Goal: Task Accomplishment & Management: Complete application form

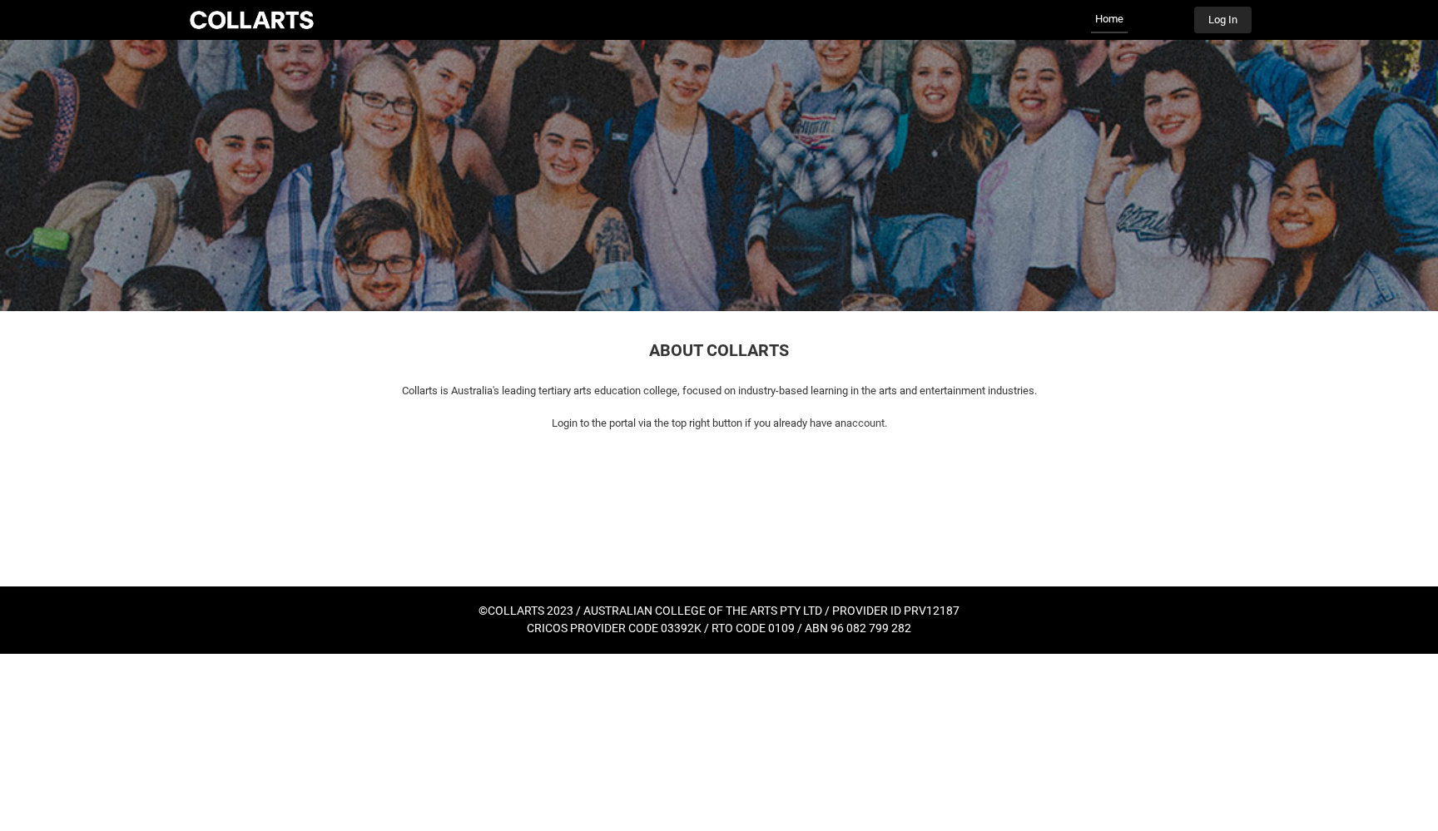
click at [1224, 13] on button "Log In" at bounding box center [1222, 20] width 57 height 27
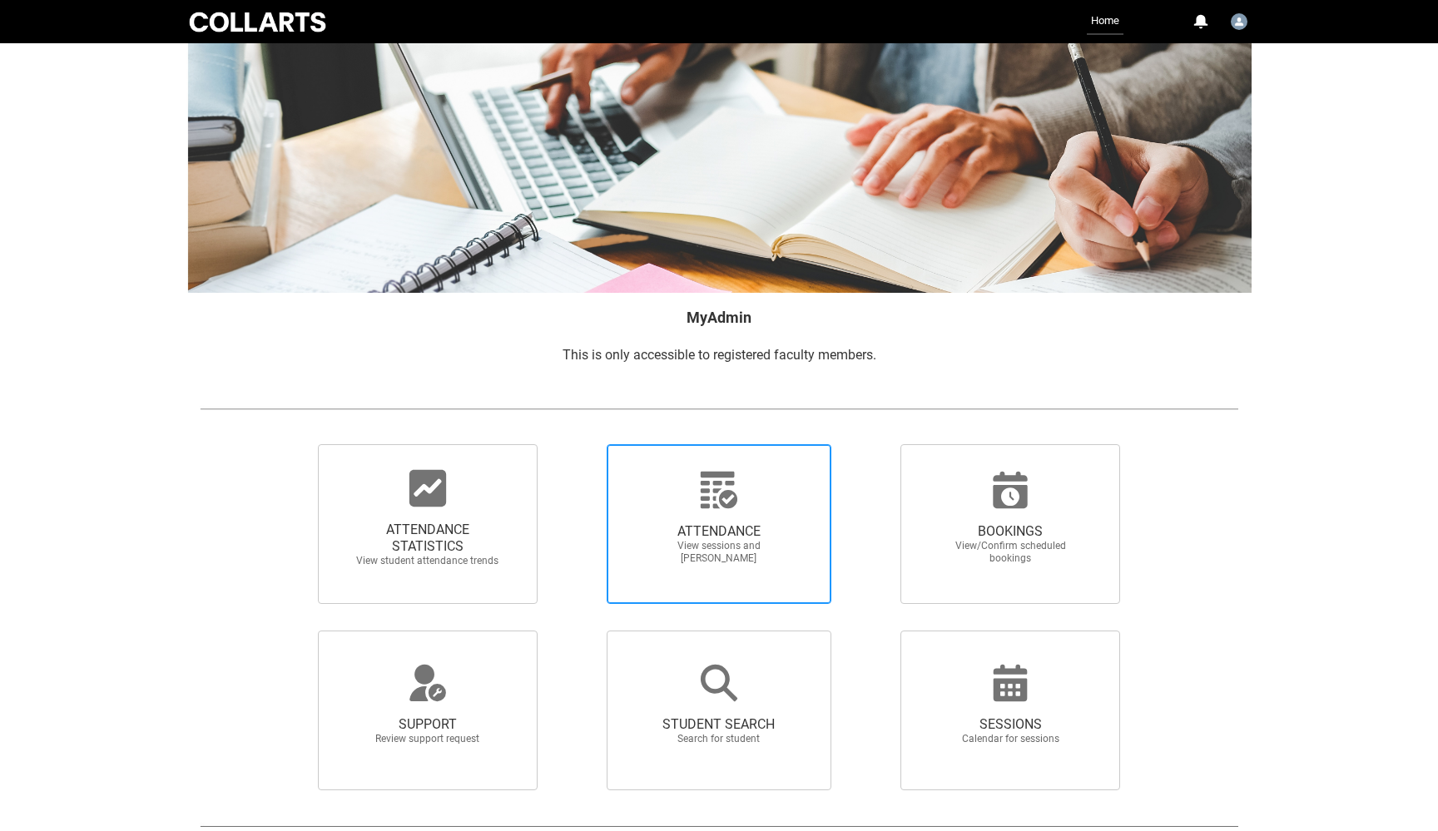
click at [745, 501] on div at bounding box center [719, 490] width 160 height 40
click at [578, 444] on input "ATTENDANCE View sessions and [PERSON_NAME]" at bounding box center [578, 444] width 1 height 1
radio input "true"
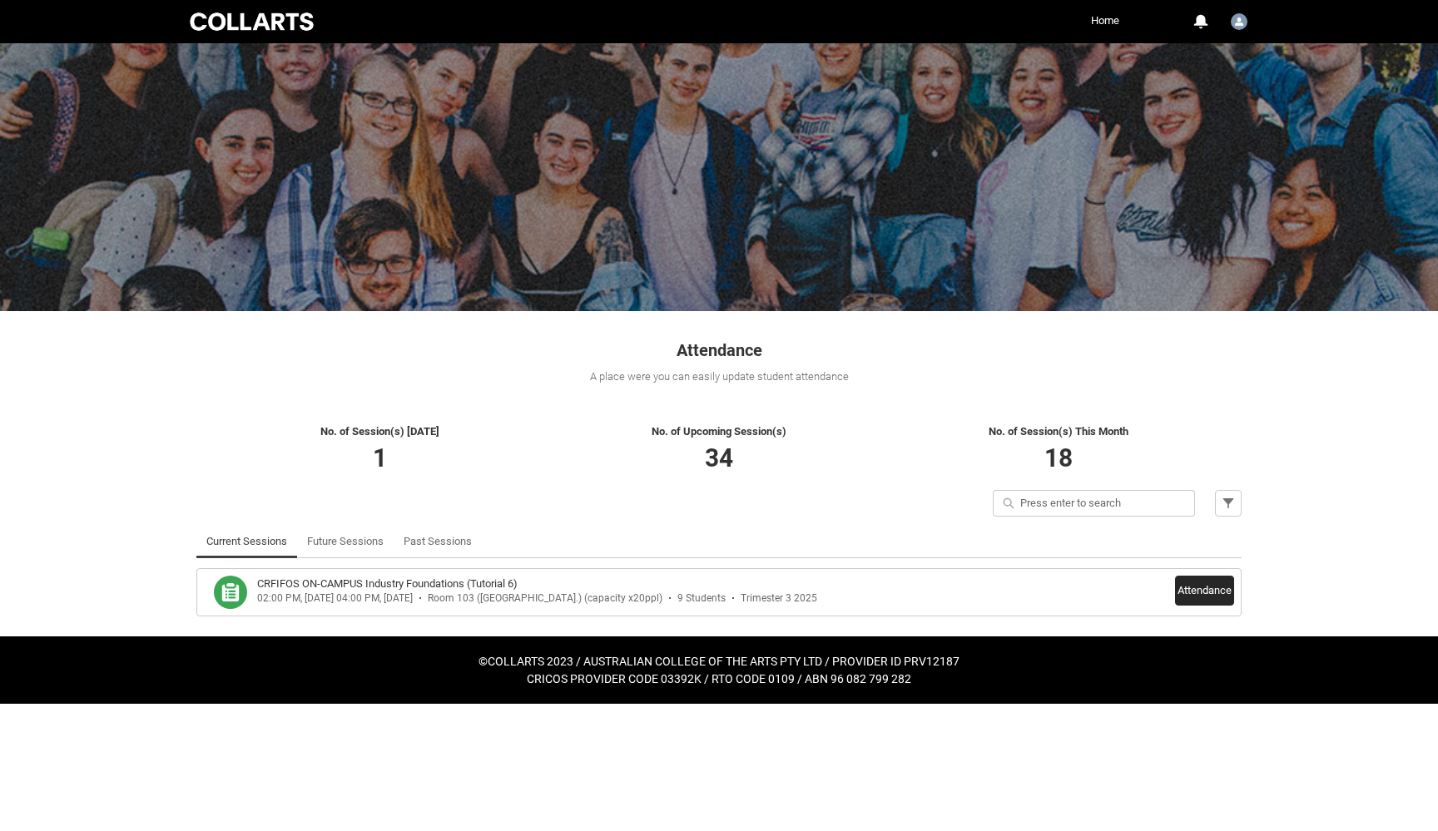
click at [1198, 595] on button "Attendance" at bounding box center [1204, 591] width 59 height 30
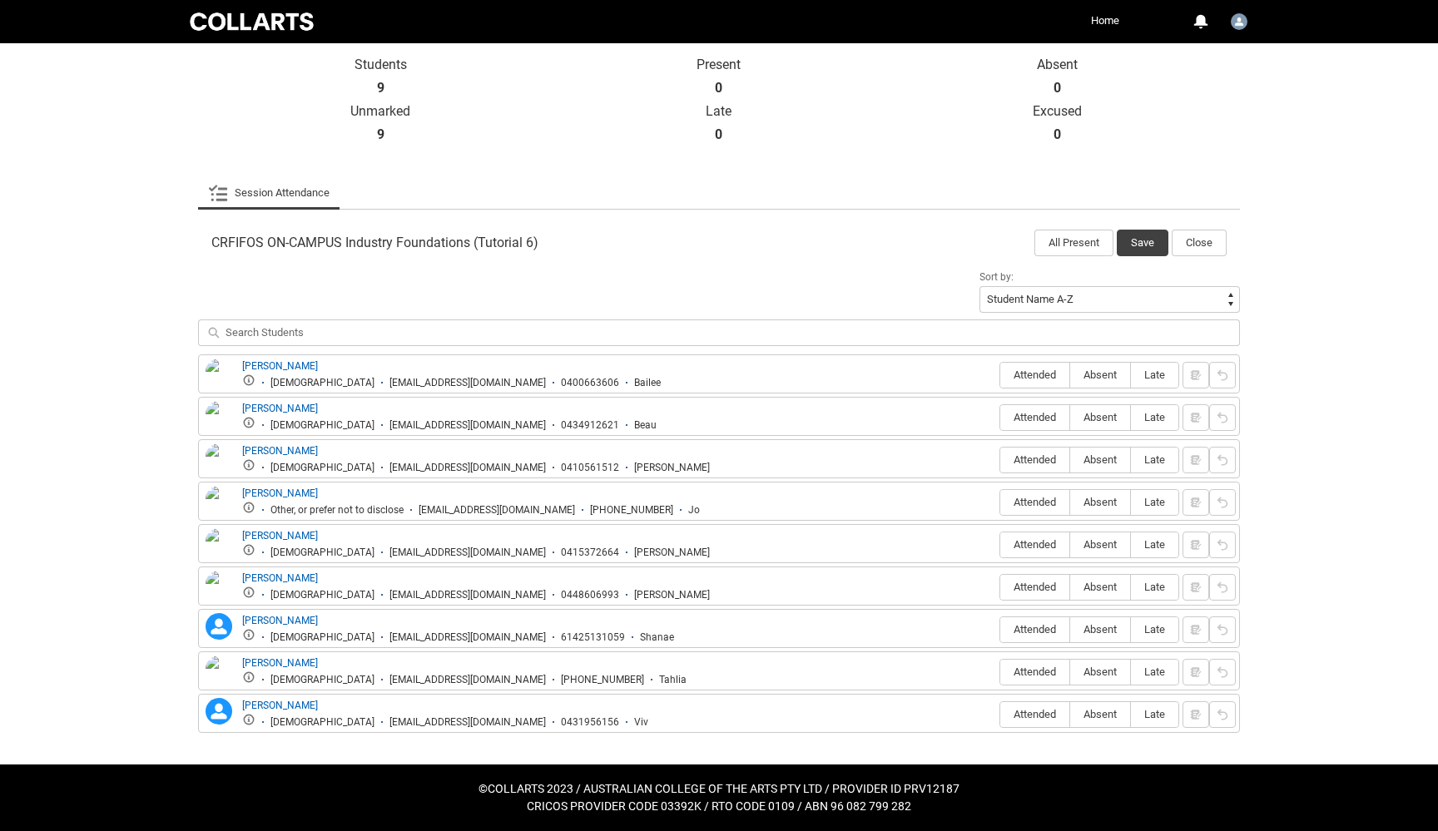
scroll to position [368, 0]
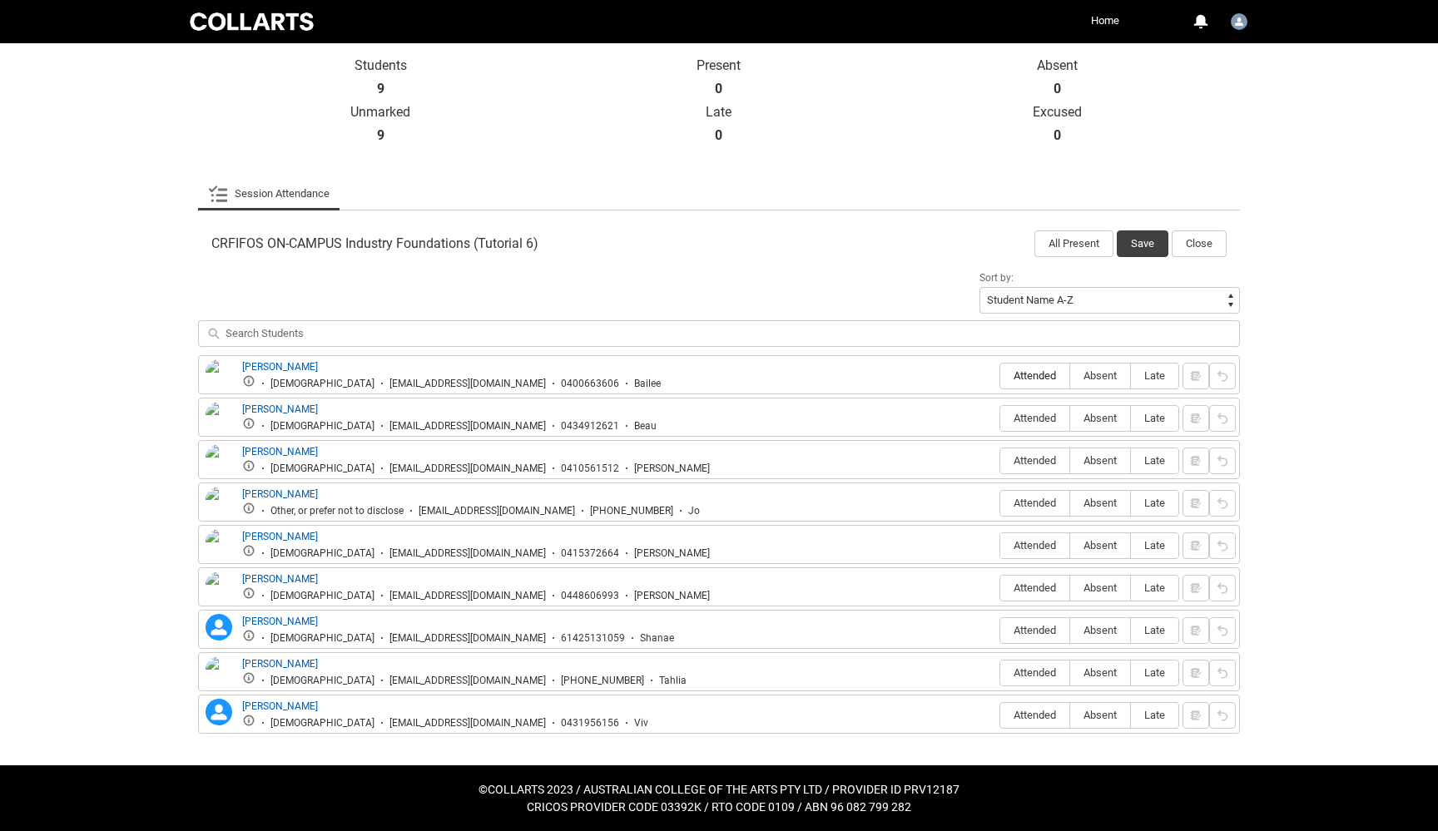
click at [1030, 374] on span "Attended" at bounding box center [1034, 376] width 69 height 12
click at [1000, 375] on input "Attended" at bounding box center [999, 375] width 1 height 1
type lightning-radio-group "Attended"
radio input "true"
click at [1030, 414] on span "Attended" at bounding box center [1034, 418] width 69 height 12
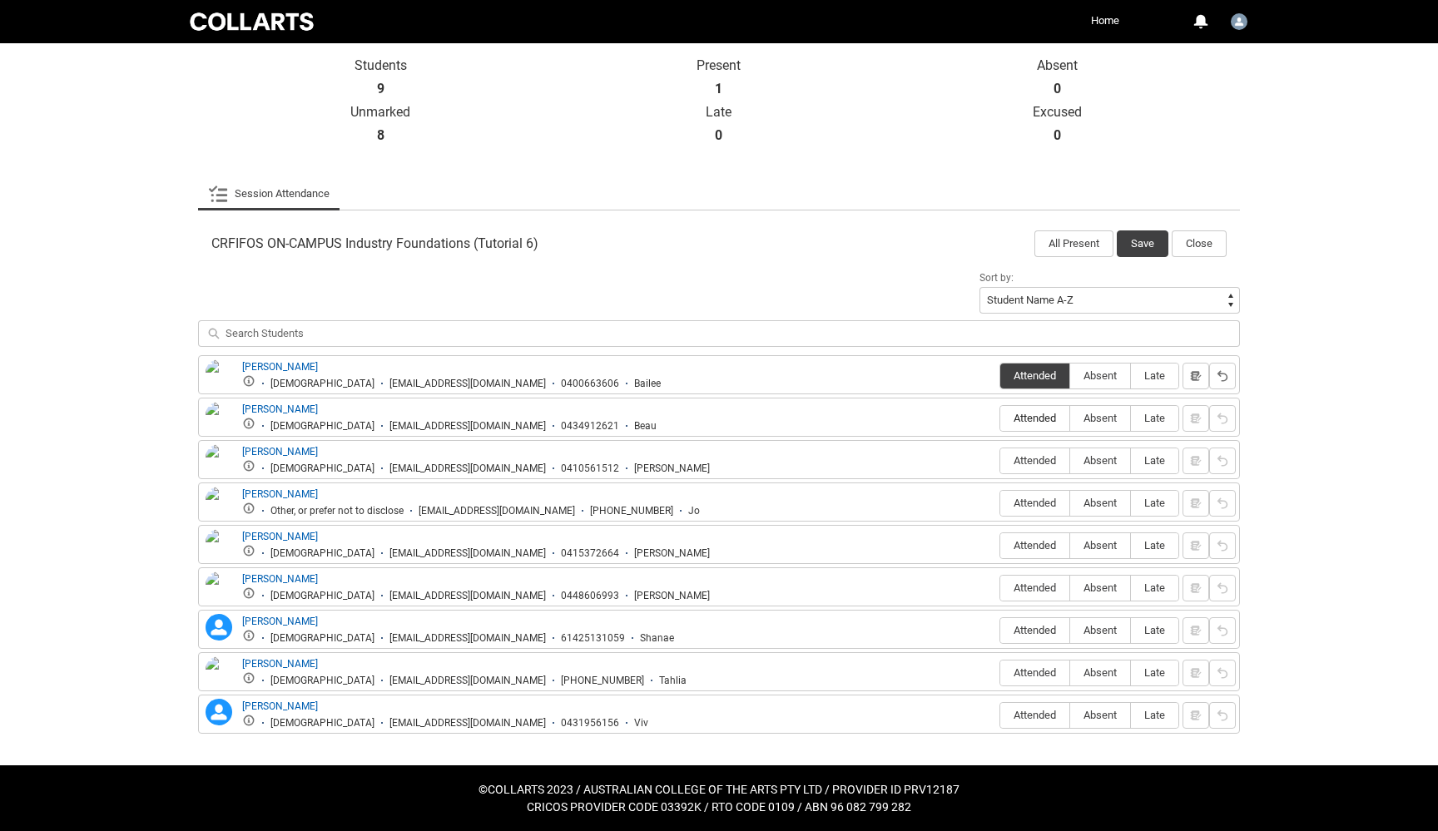
click at [1000, 418] on input "Attended" at bounding box center [999, 418] width 1 height 1
type lightning-radio-group "Attended"
radio input "true"
click at [1040, 465] on span "Attended" at bounding box center [1034, 460] width 69 height 12
click at [1000, 461] on input "Attended" at bounding box center [999, 460] width 1 height 1
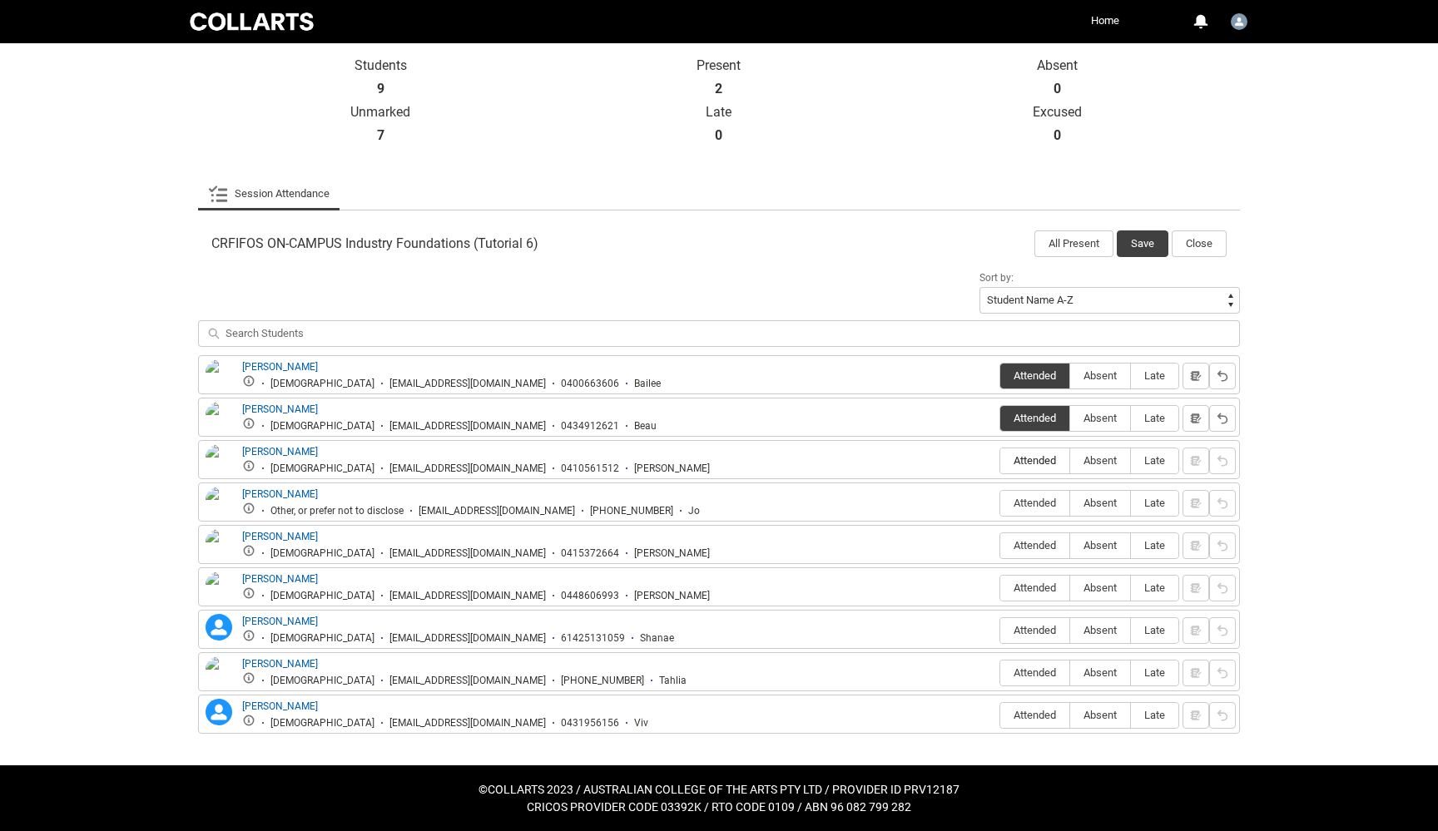
type lightning-radio-group "Attended"
radio input "true"
click at [1110, 504] on span "Absent" at bounding box center [1100, 503] width 60 height 12
click at [1070, 503] on input "Absent" at bounding box center [1069, 503] width 1 height 1
type lightning-radio-group "Absent"
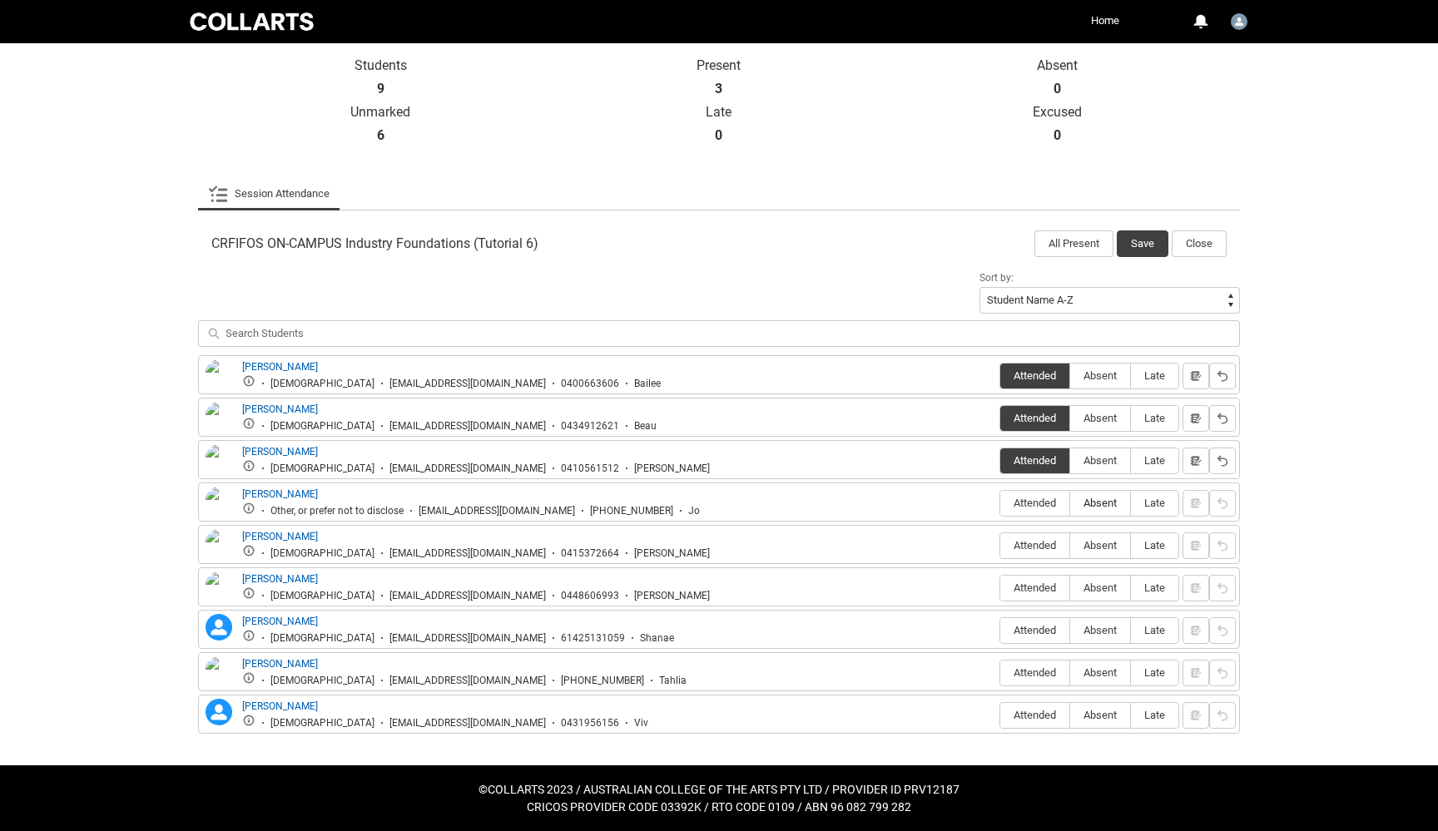
radio input "true"
click at [1197, 504] on lightning-primitive-icon "button" at bounding box center [1196, 503] width 12 height 12
click at [1203, 503] on button "button" at bounding box center [1196, 503] width 27 height 27
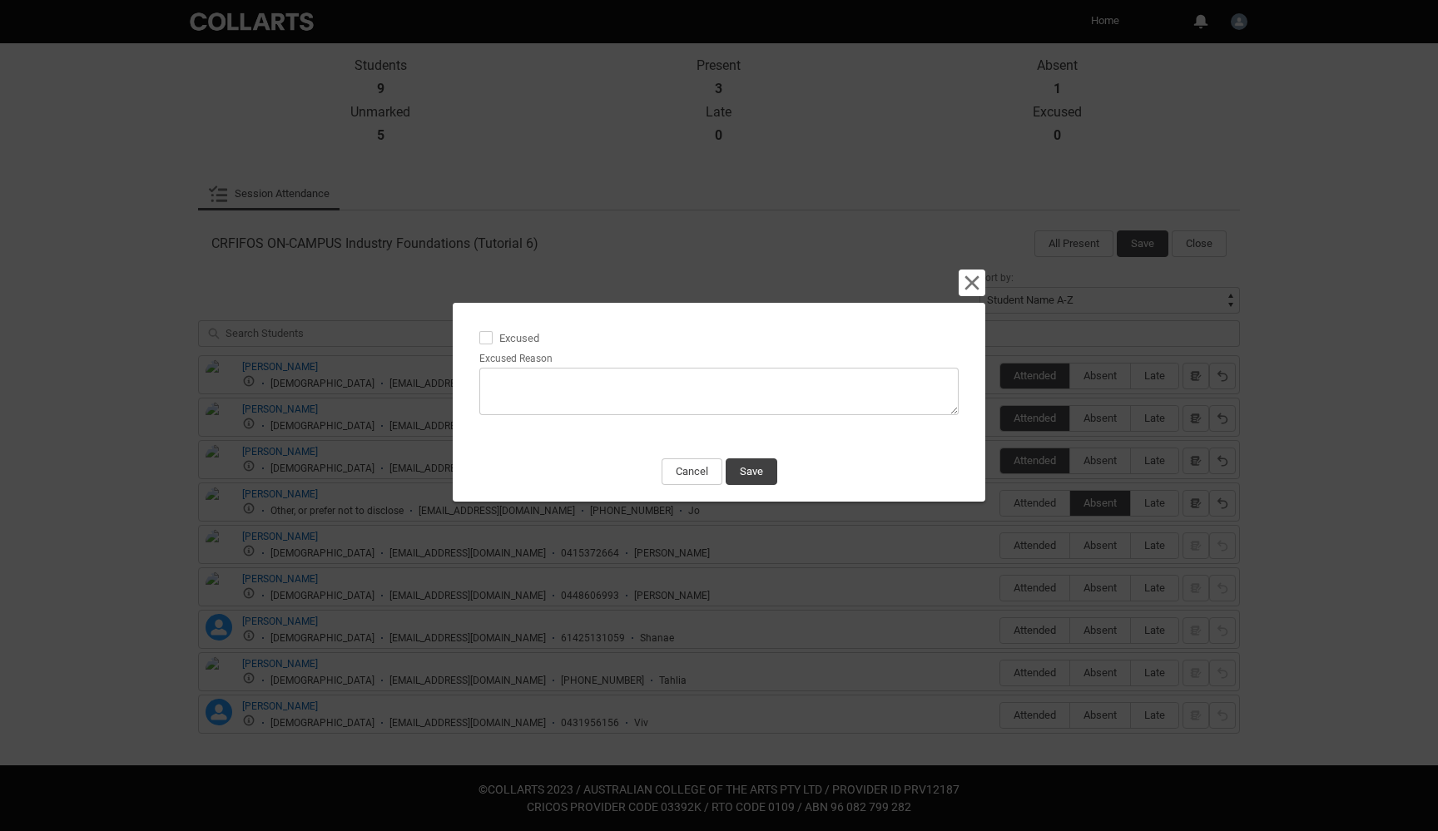
click at [484, 337] on span at bounding box center [485, 337] width 13 height 13
click at [479, 330] on input "Excused" at bounding box center [479, 329] width 1 height 1
type lightning-input "true"
checkbox input "true"
click at [518, 382] on textarea "Excused Reason" at bounding box center [718, 391] width 479 height 47
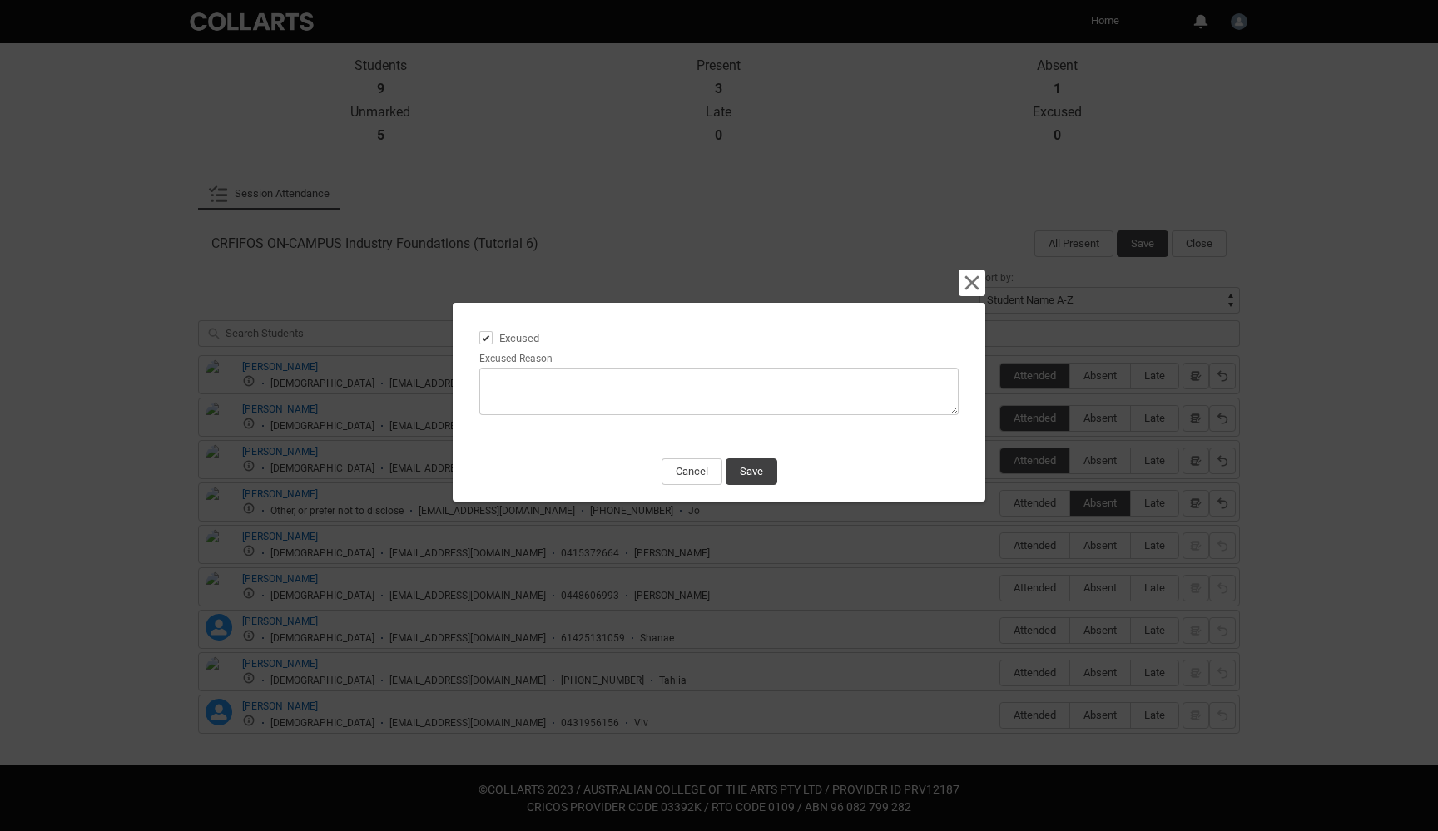
type lightning-textarea "N"
type textarea "N"
type lightning-textarea "No"
type textarea "No"
type lightning-textarea "Not"
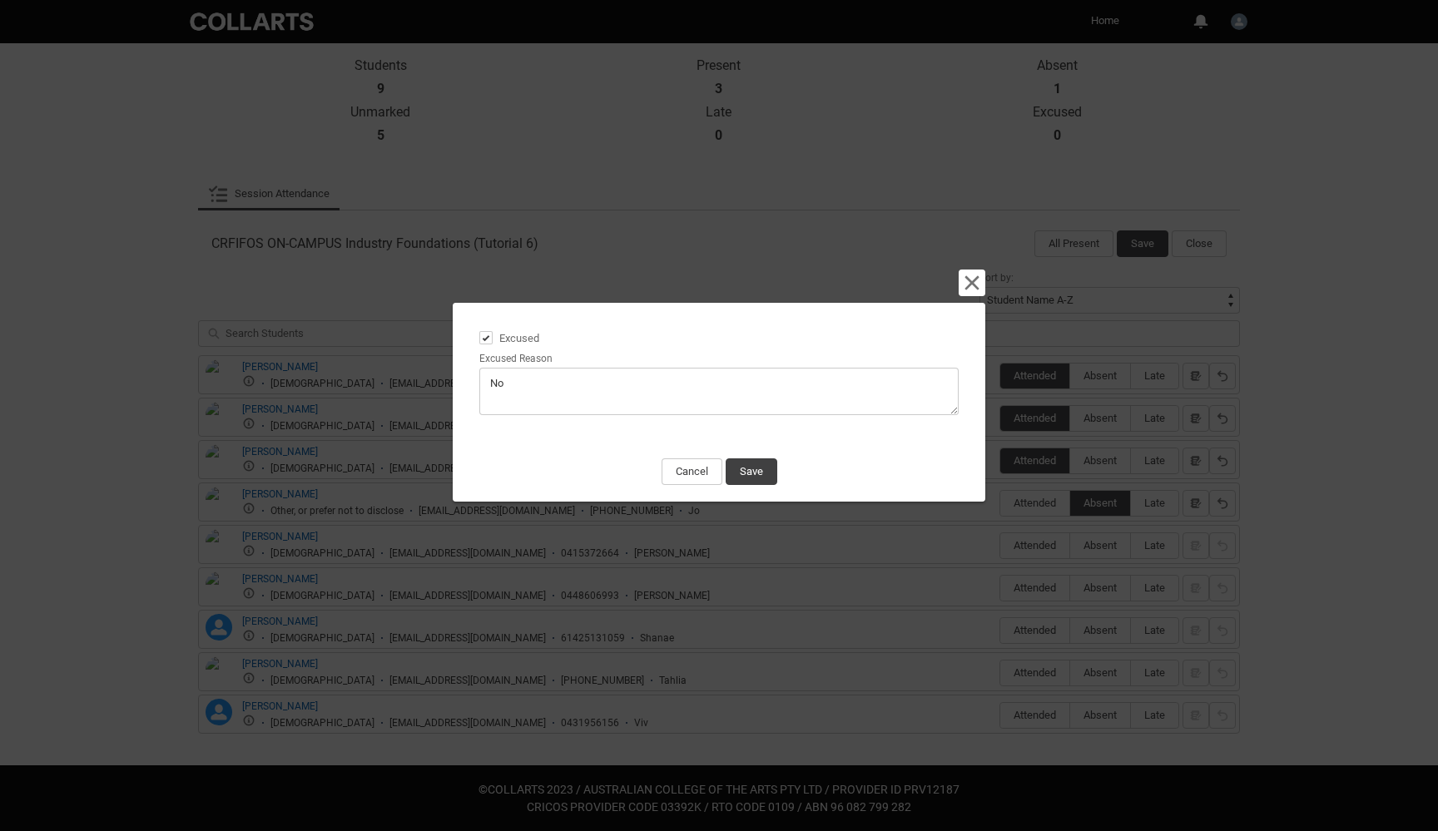
type textarea "Not"
type lightning-textarea "Noti"
type textarea "Noti"
type lightning-textarea "Notif"
type textarea "Notif"
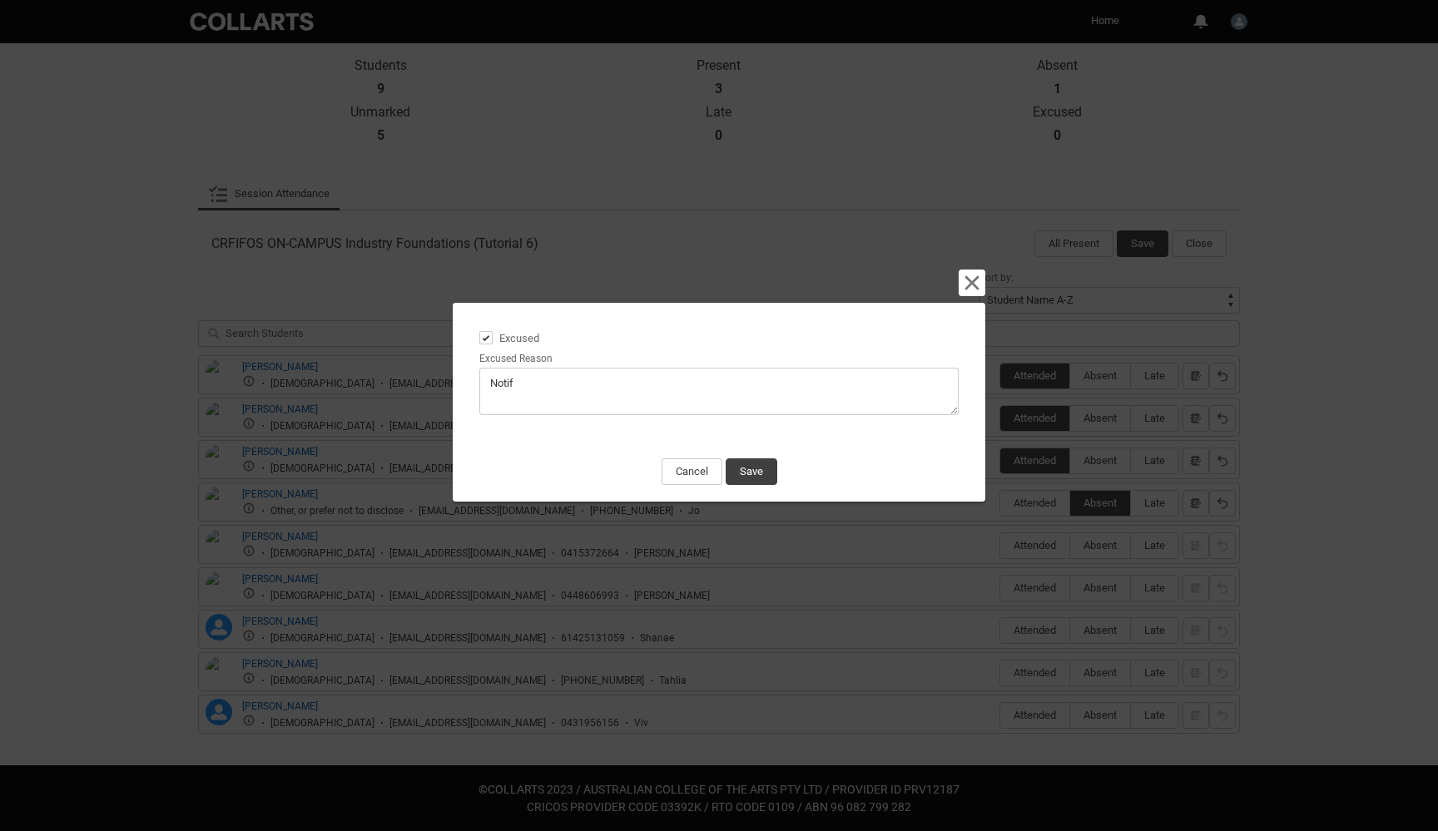
type lightning-textarea "Notifi"
type textarea "Notifi"
type lightning-textarea "Notifie"
type textarea "Notifie"
type lightning-textarea "Notified"
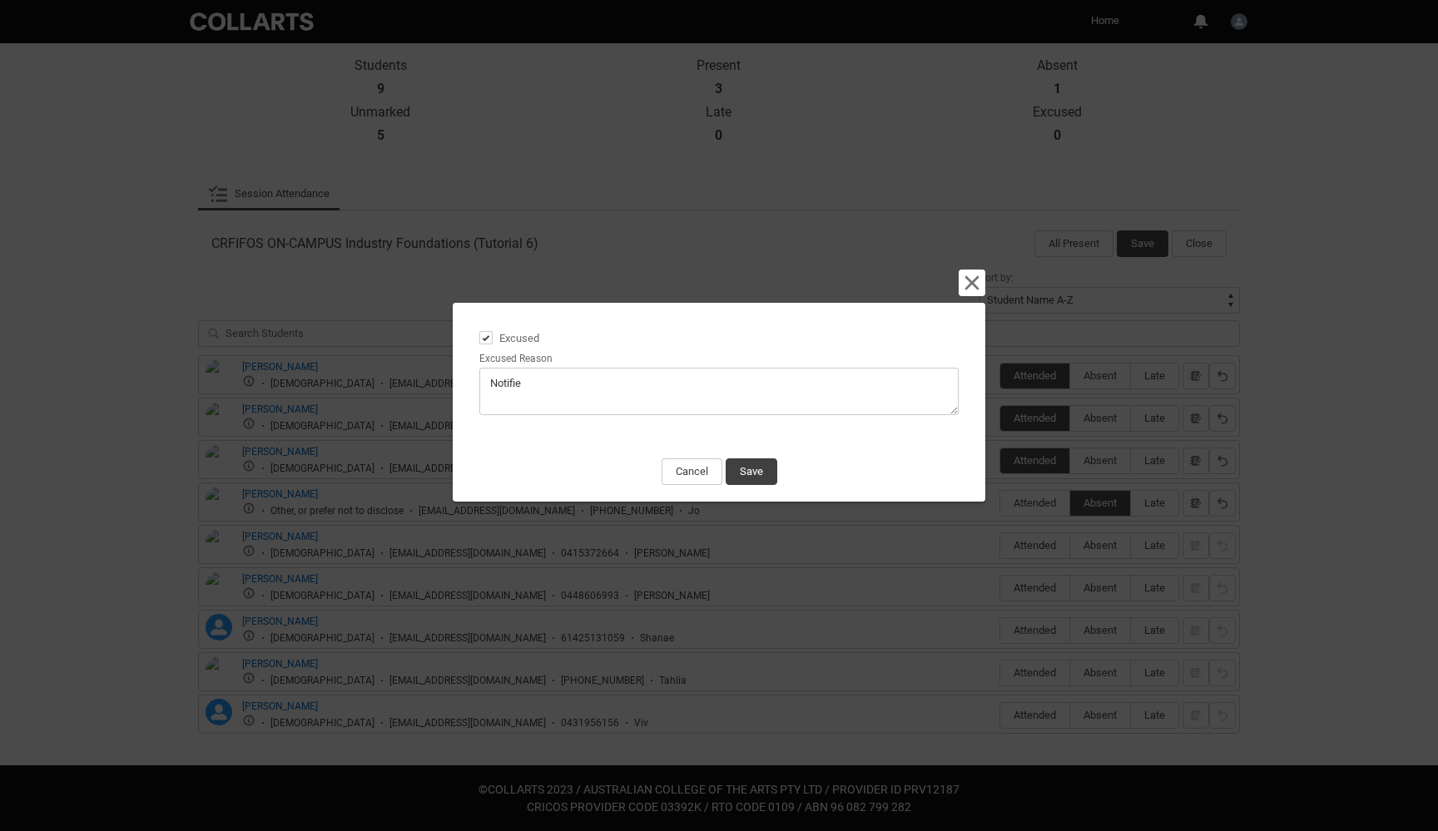
type textarea "Notified"
type lightning-textarea "Notified"
type textarea "Notified"
type lightning-textarea "Notified a"
type textarea "Notified a"
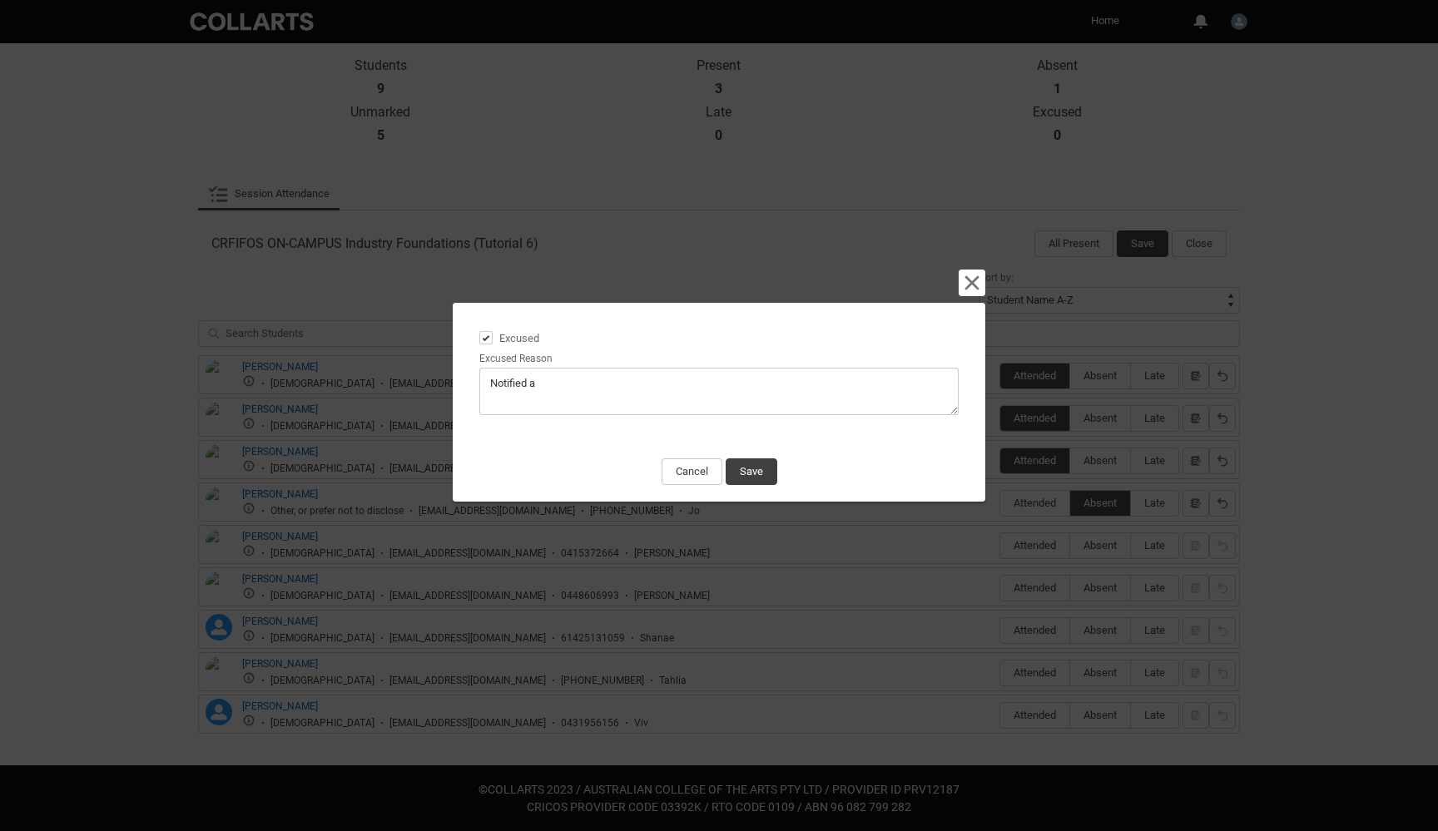
type lightning-textarea "Notified ab"
type textarea "Notified ab"
type lightning-textarea "Notified abs"
type textarea "Notified abs"
type lightning-textarea "Notified abse"
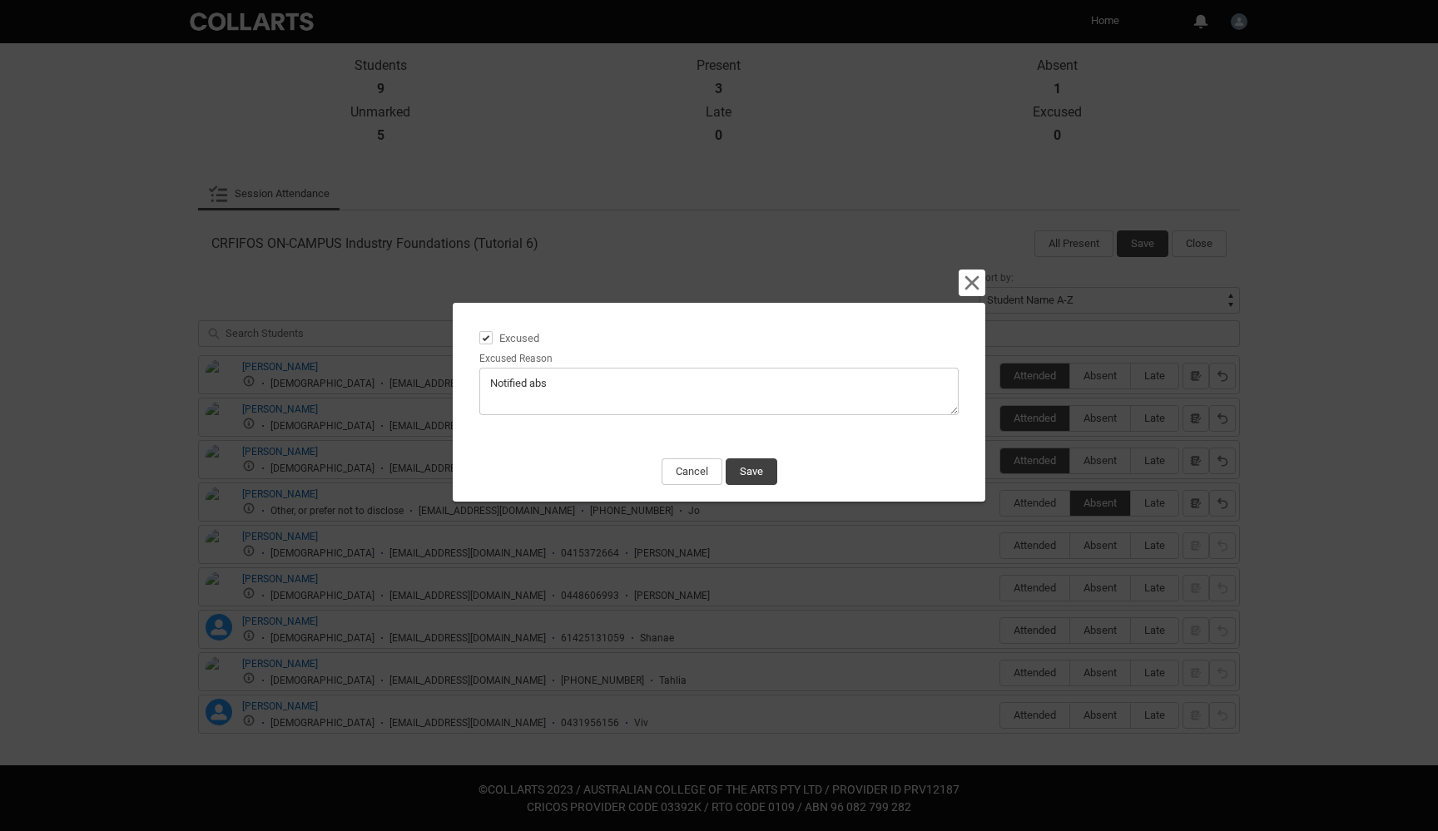
type textarea "Notified abse"
type lightning-textarea "Notified absen"
type textarea "Notified absen"
type lightning-textarea "Notified absenc"
type textarea "Notified absenc"
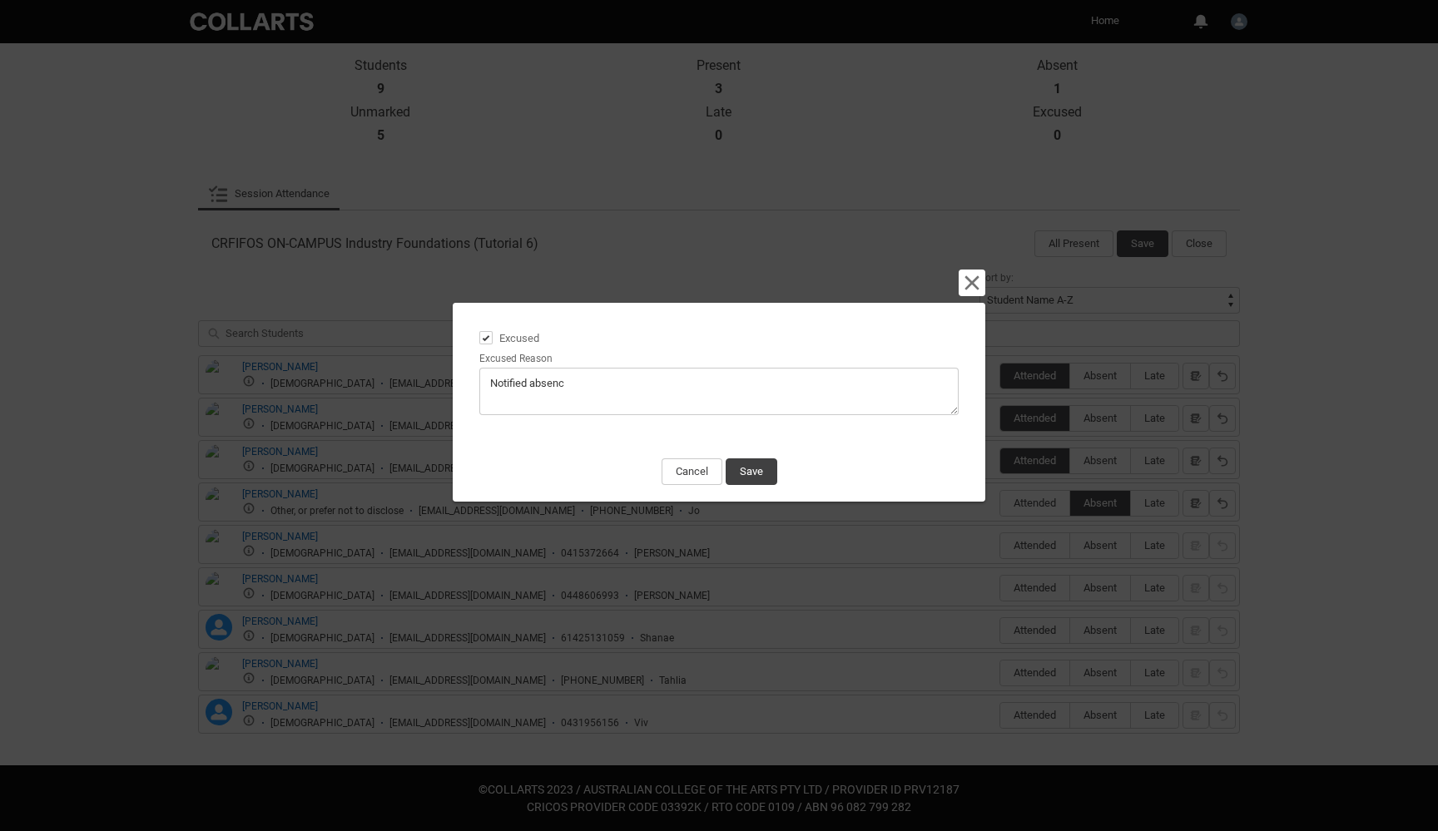
type lightning-textarea "Notified absence"
type textarea "Notified absence"
click at [759, 470] on button "Save" at bounding box center [752, 472] width 52 height 27
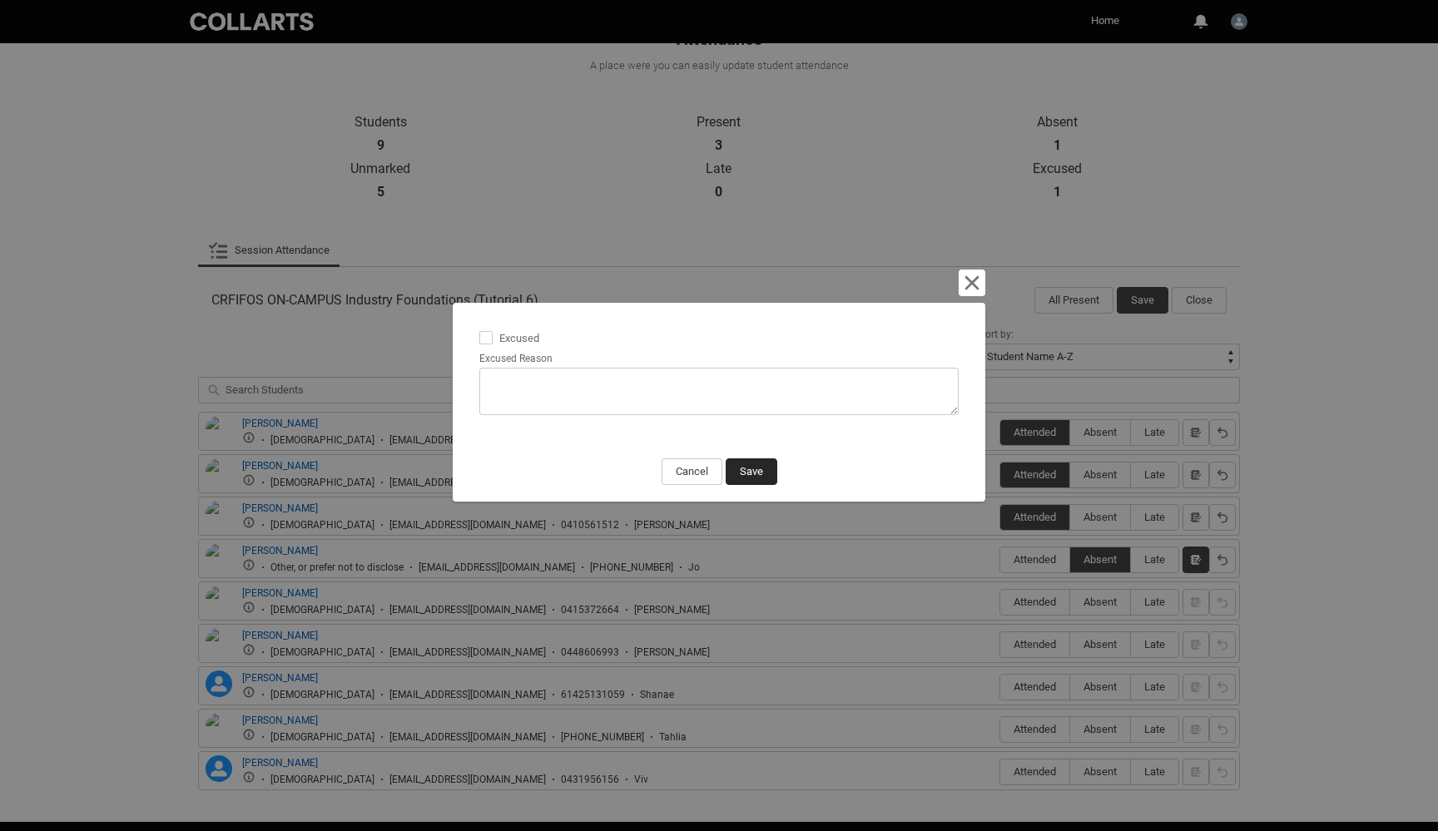
click at [747, 473] on button "Save" at bounding box center [752, 472] width 52 height 27
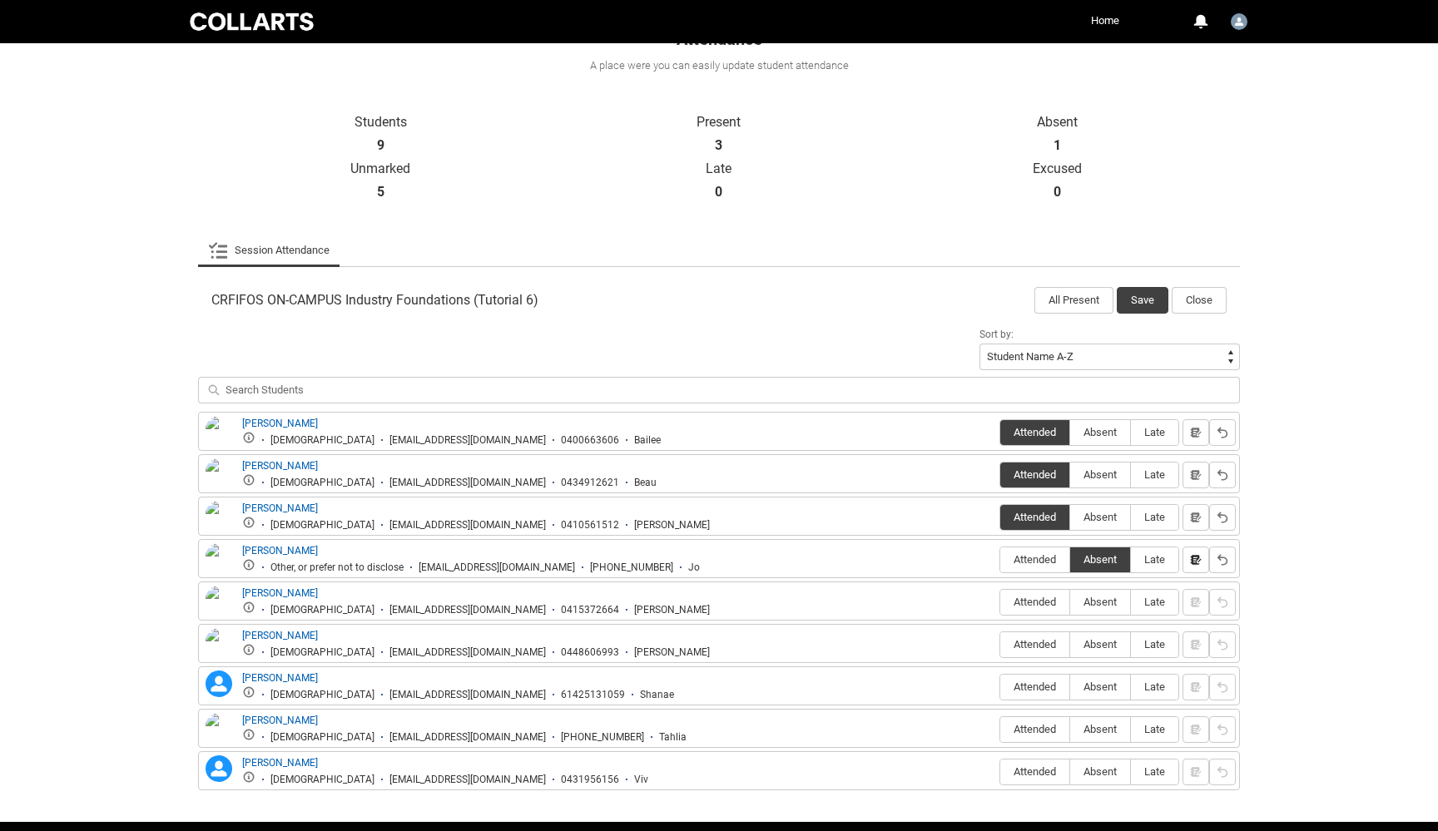
click at [1198, 555] on lightning-primitive-icon "button" at bounding box center [1196, 559] width 12 height 12
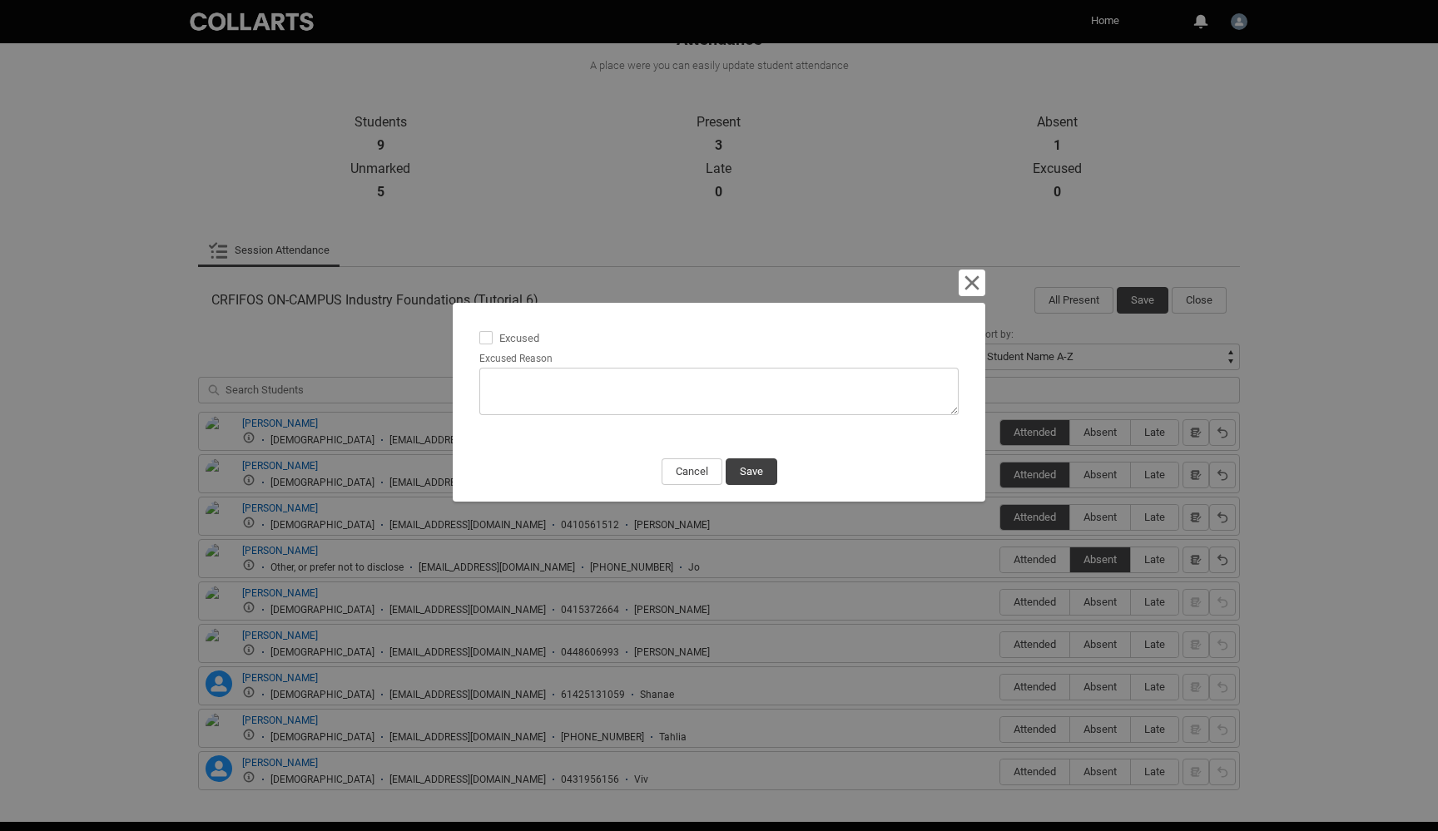
click at [488, 335] on span at bounding box center [485, 337] width 13 height 13
click at [479, 330] on input "Excused" at bounding box center [479, 329] width 1 height 1
type lightning-input "true"
checkbox input "true"
click at [649, 399] on textarea "Excused Reason" at bounding box center [718, 391] width 479 height 47
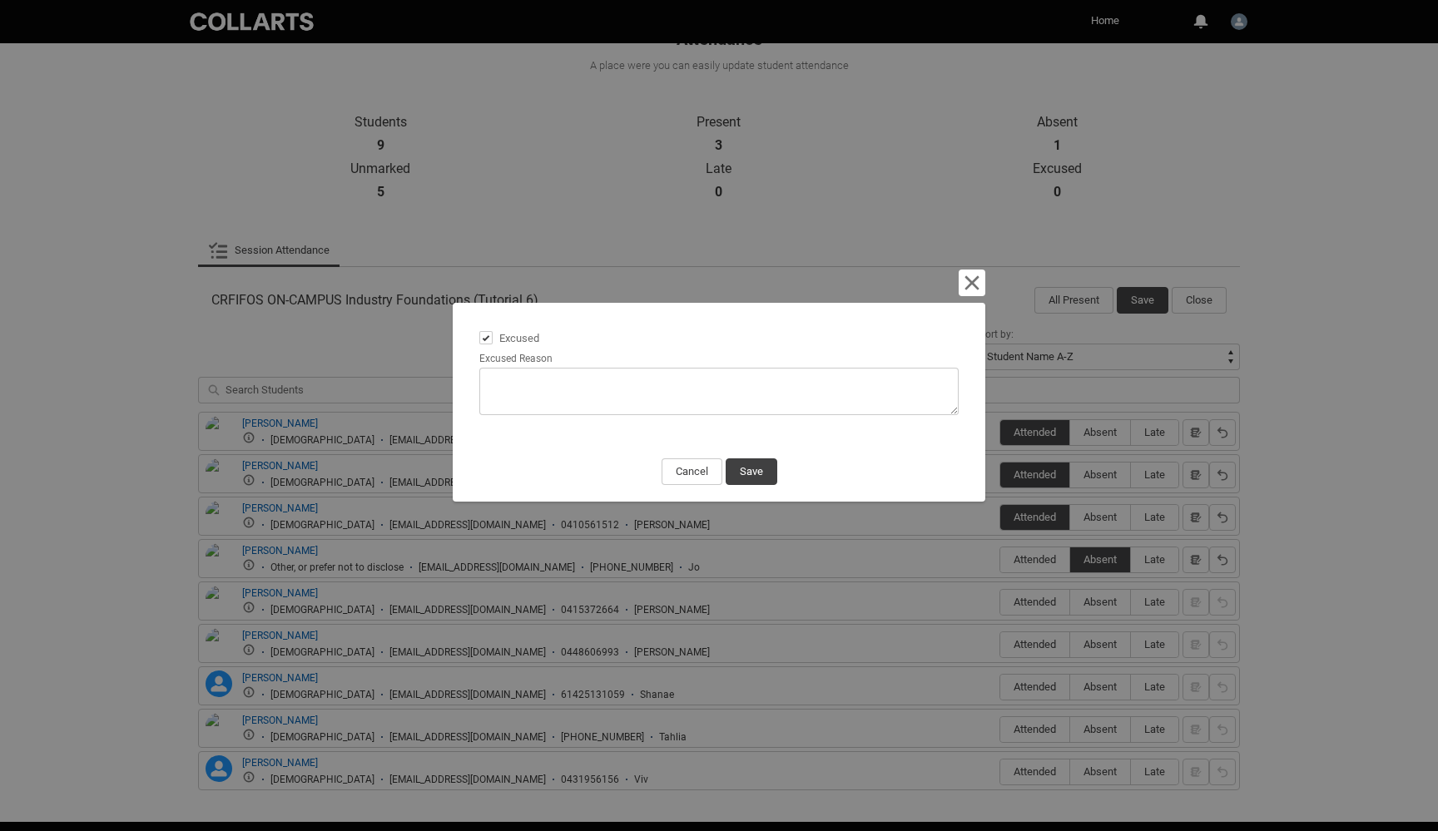
type lightning-textarea "N"
type textarea "N"
type lightning-textarea "No"
type textarea "No"
type lightning-textarea "Not"
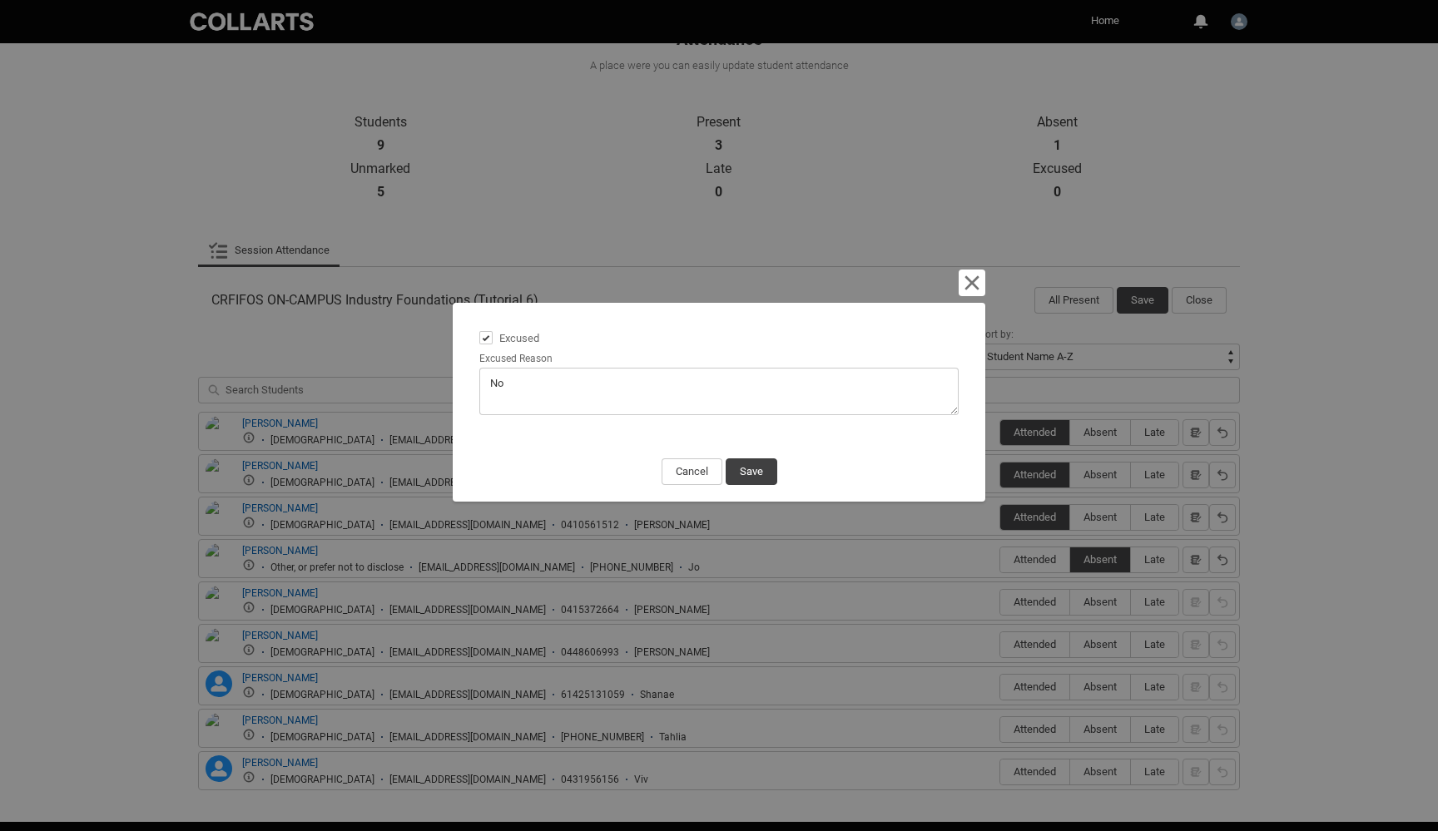
type textarea "Not"
type lightning-textarea "Noti"
type textarea "Noti"
type lightning-textarea "Notif"
type textarea "Notif"
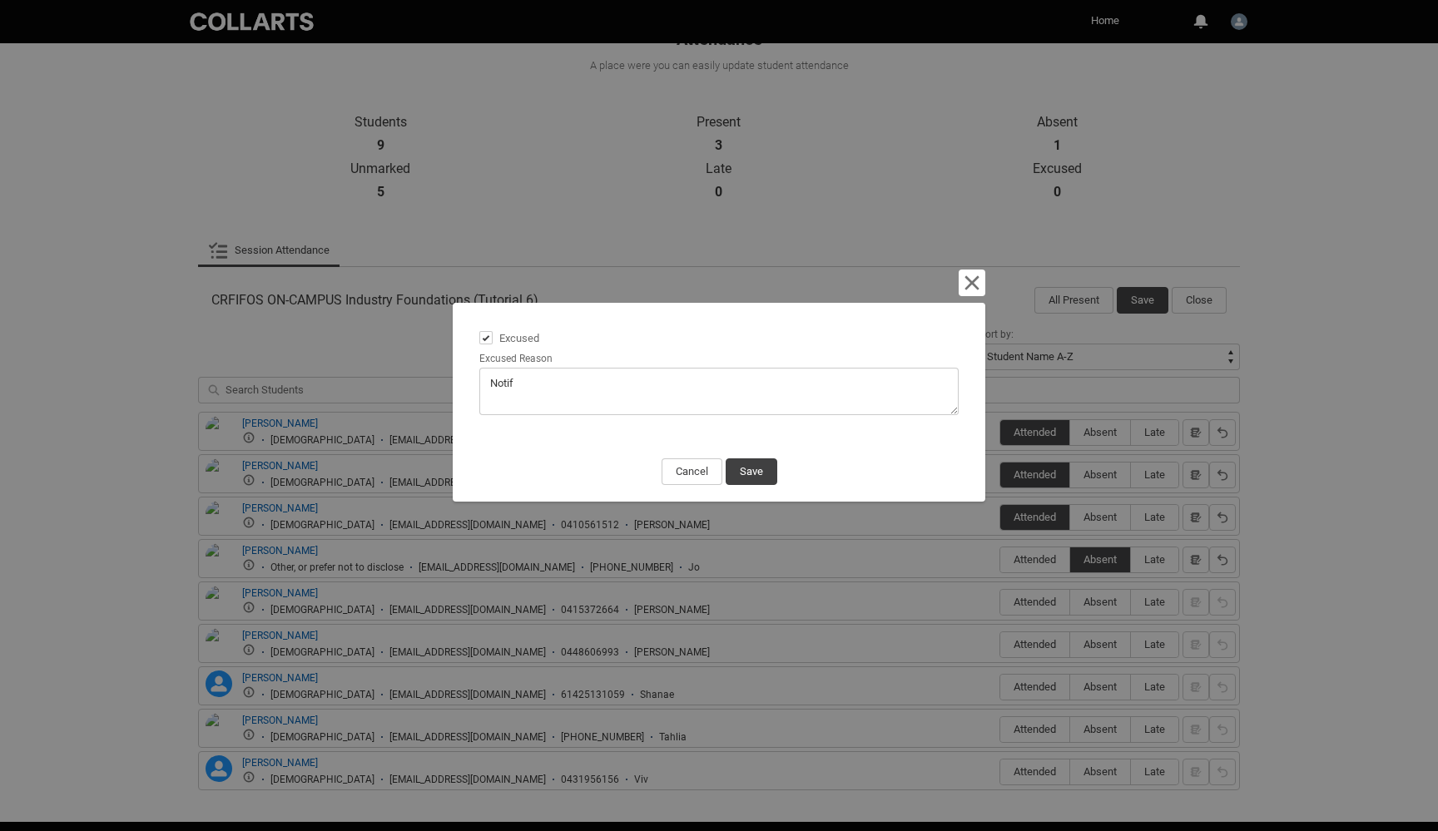
type lightning-textarea "Notifi"
type textarea "Notifi"
type lightning-textarea "Notifie"
type textarea "Notifie"
type lightning-textarea "Notified"
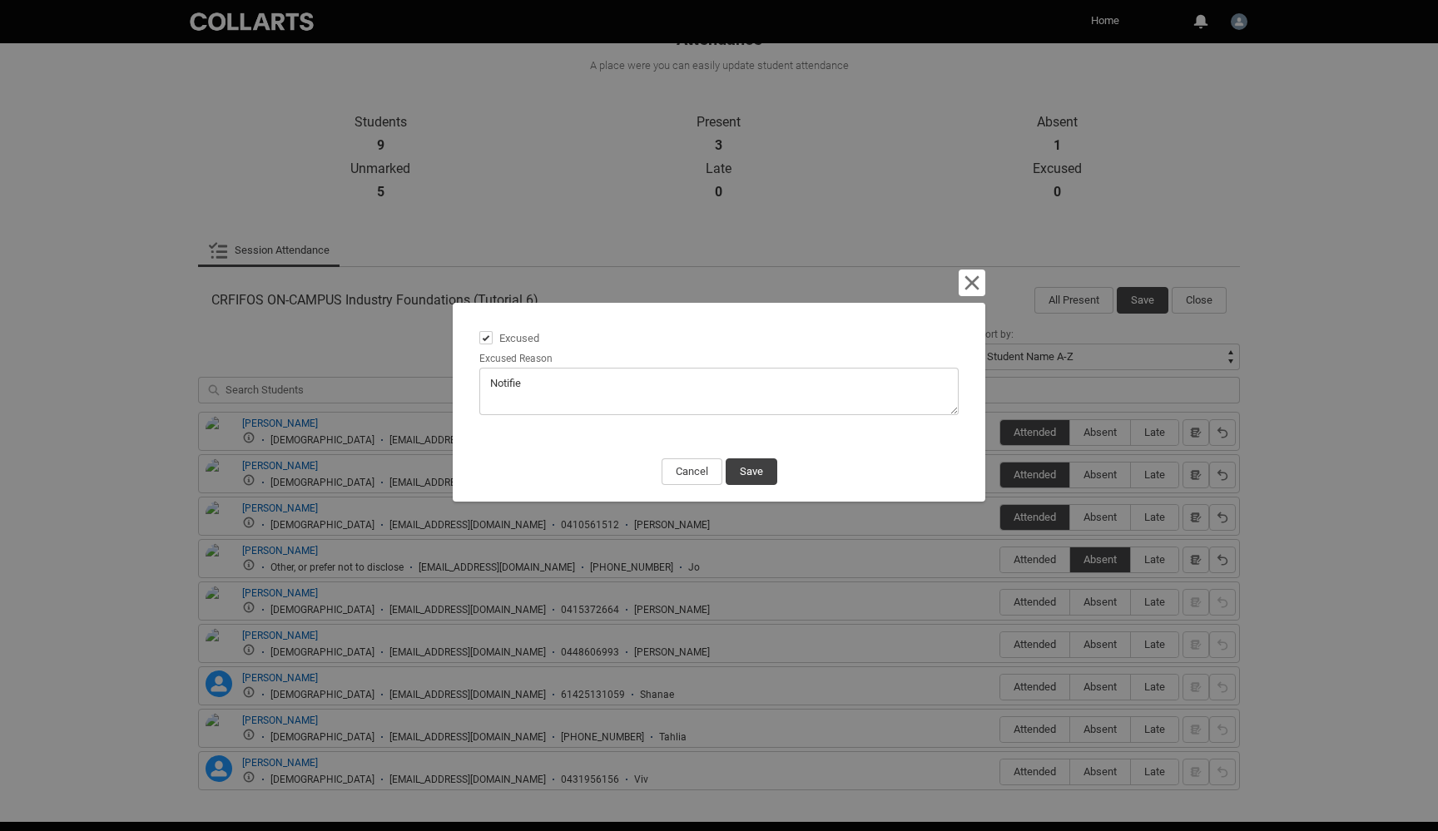
type textarea "Notified"
click at [759, 469] on button "Save" at bounding box center [752, 472] width 52 height 27
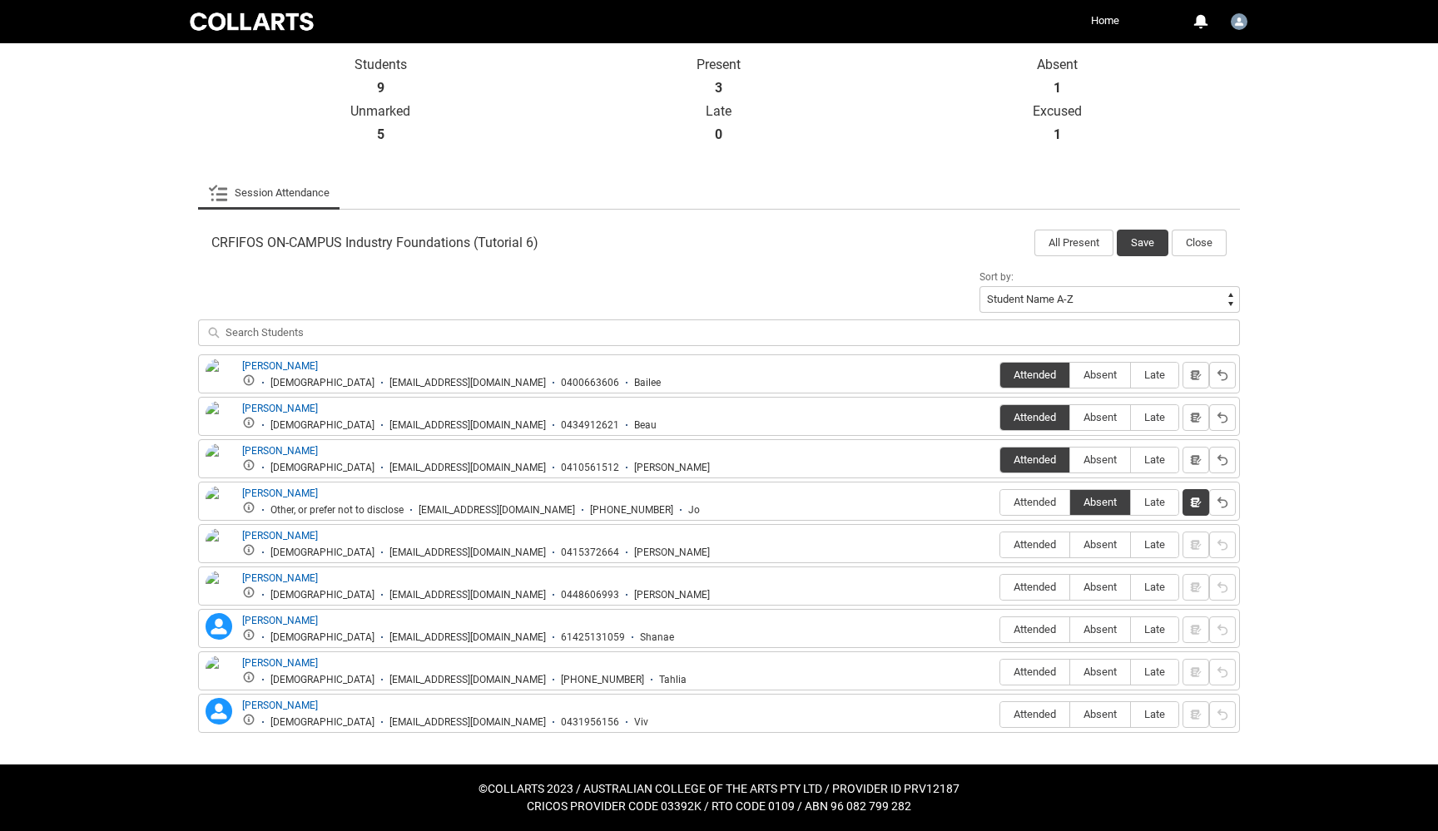
scroll to position [368, 0]
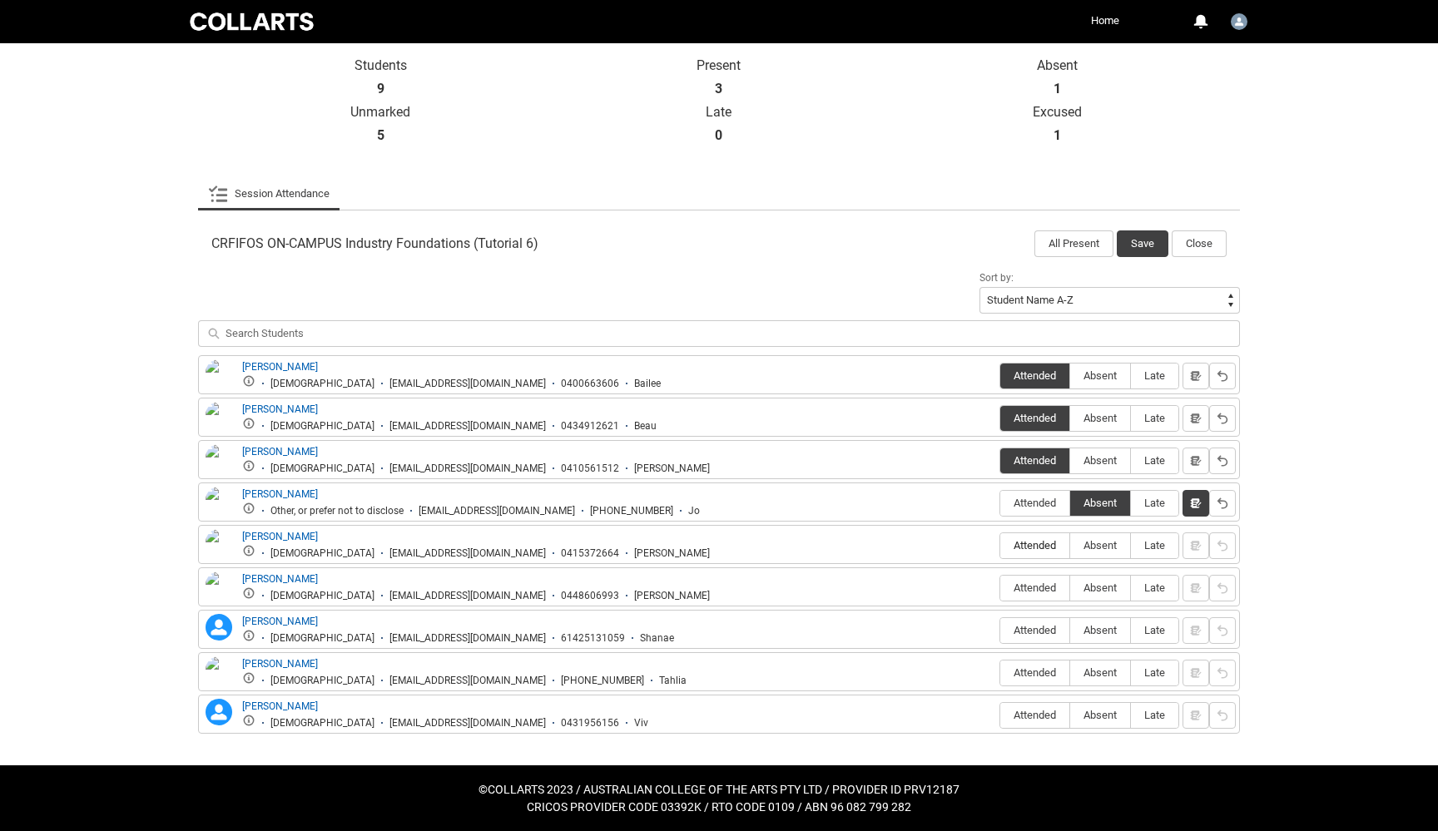
click at [1037, 543] on span "Attended" at bounding box center [1034, 545] width 69 height 12
click at [1000, 545] on input "Attended" at bounding box center [999, 545] width 1 height 1
type lightning-radio-group "Attended"
radio input "true"
click at [1042, 570] on div "[PERSON_NAME] [DEMOGRAPHIC_DATA] [EMAIL_ADDRESS][DOMAIN_NAME] 0448606993 [PERSO…" at bounding box center [719, 587] width 1042 height 39
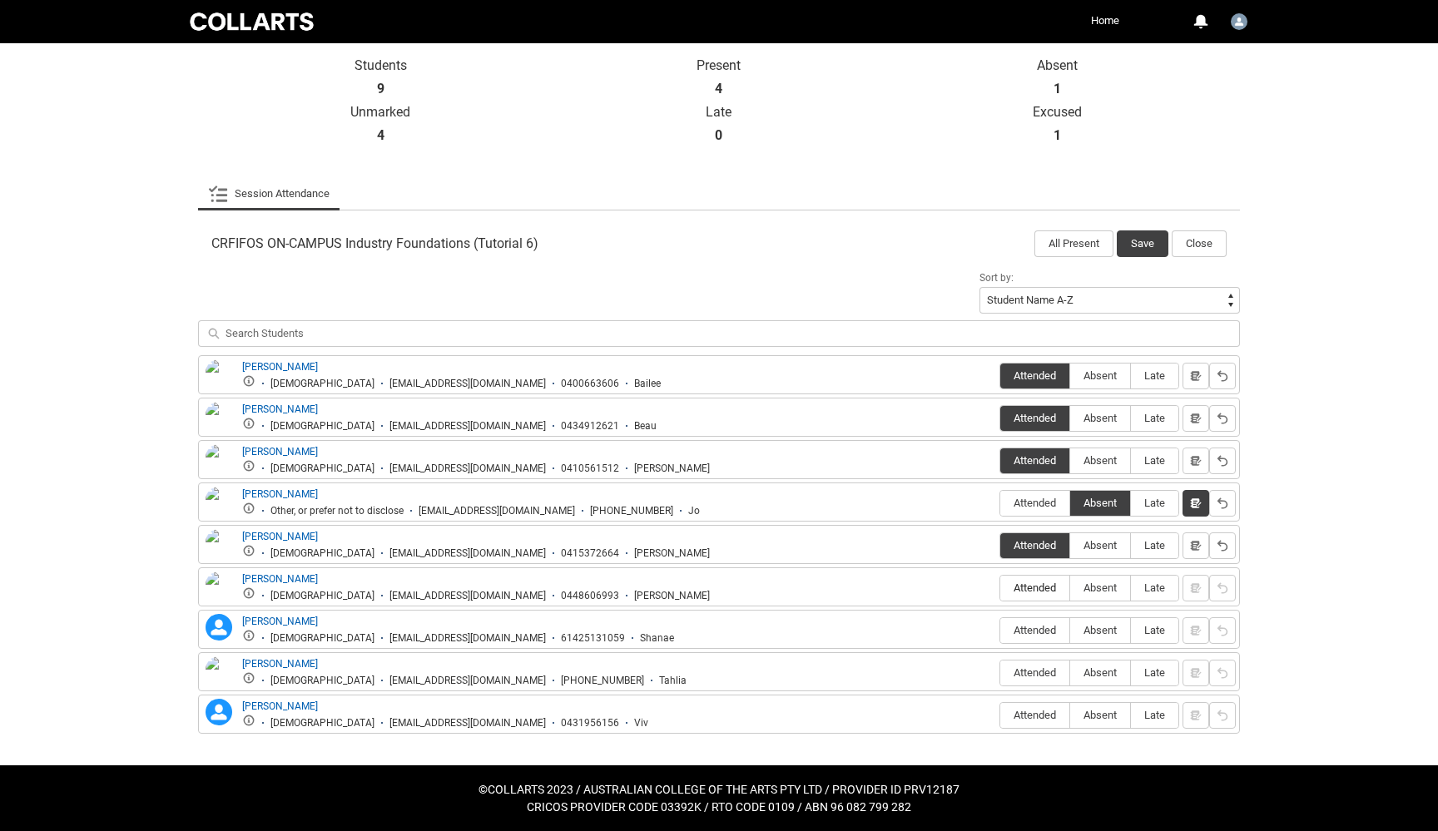
click at [1038, 587] on span "Attended" at bounding box center [1034, 588] width 69 height 12
click at [1000, 588] on input "Attended" at bounding box center [999, 588] width 1 height 1
type lightning-radio-group "Attended"
radio input "true"
click at [1034, 632] on span "Attended" at bounding box center [1034, 630] width 69 height 12
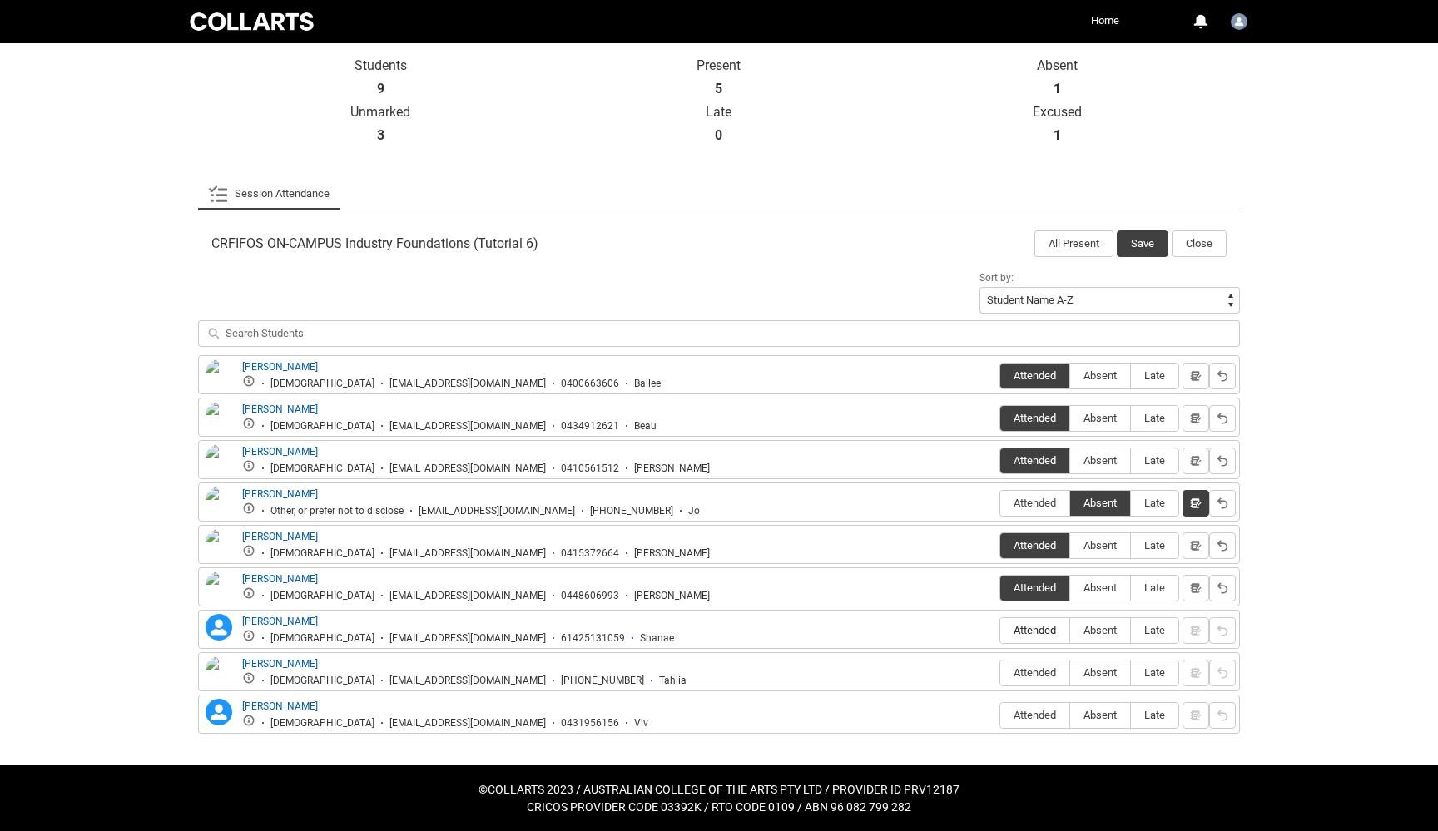
click at [1000, 631] on input "Attended" at bounding box center [999, 630] width 1 height 1
type lightning-radio-group "Attended"
radio input "true"
click at [1040, 669] on span "Attended" at bounding box center [1034, 673] width 69 height 12
click at [1000, 672] on input "Attended" at bounding box center [999, 672] width 1 height 1
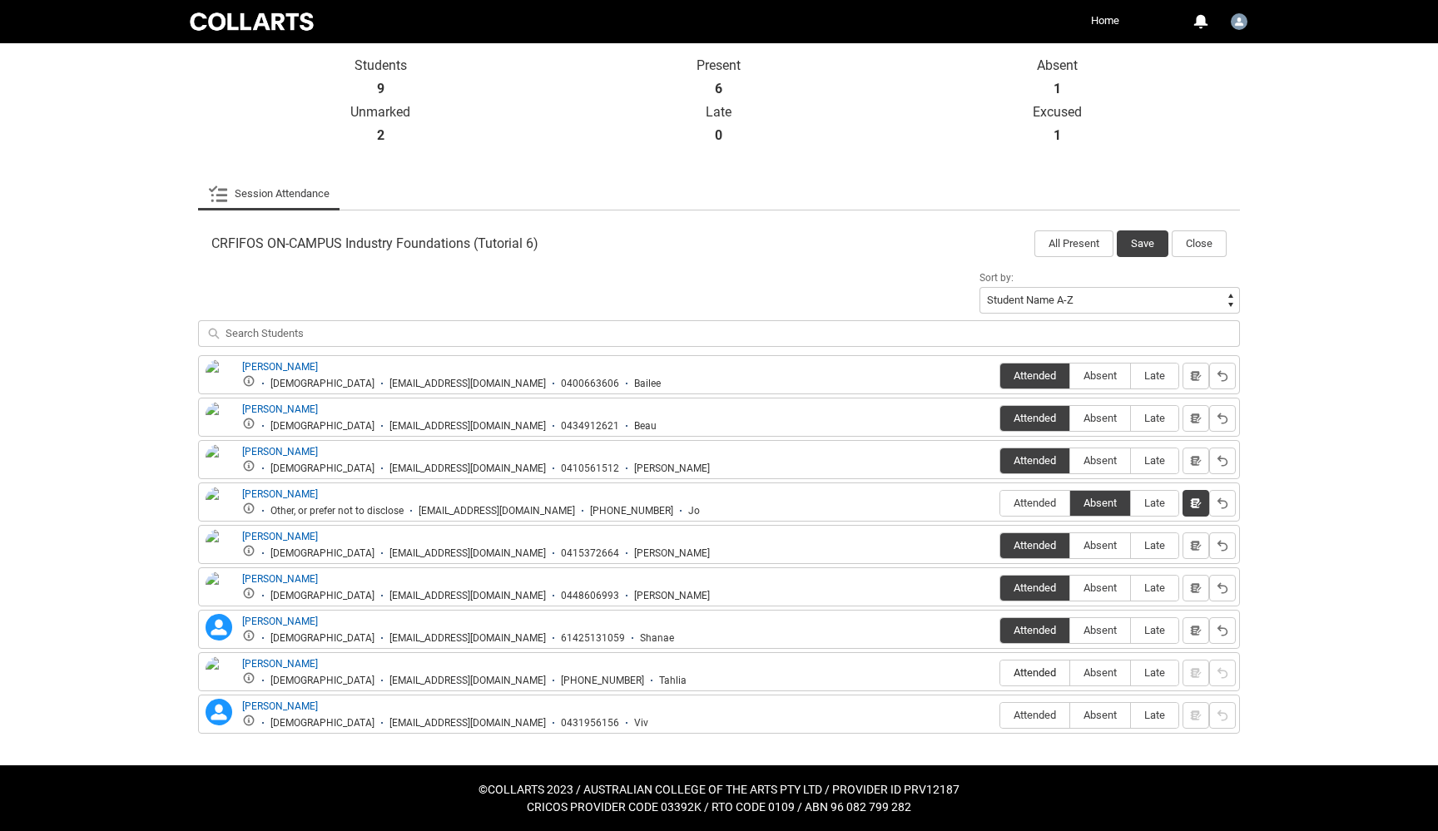
type lightning-radio-group "Attended"
radio input "true"
click at [1039, 715] on span "Attended" at bounding box center [1034, 715] width 69 height 12
click at [1000, 715] on input "Attended" at bounding box center [999, 715] width 1 height 1
type lightning-radio-group "Attended"
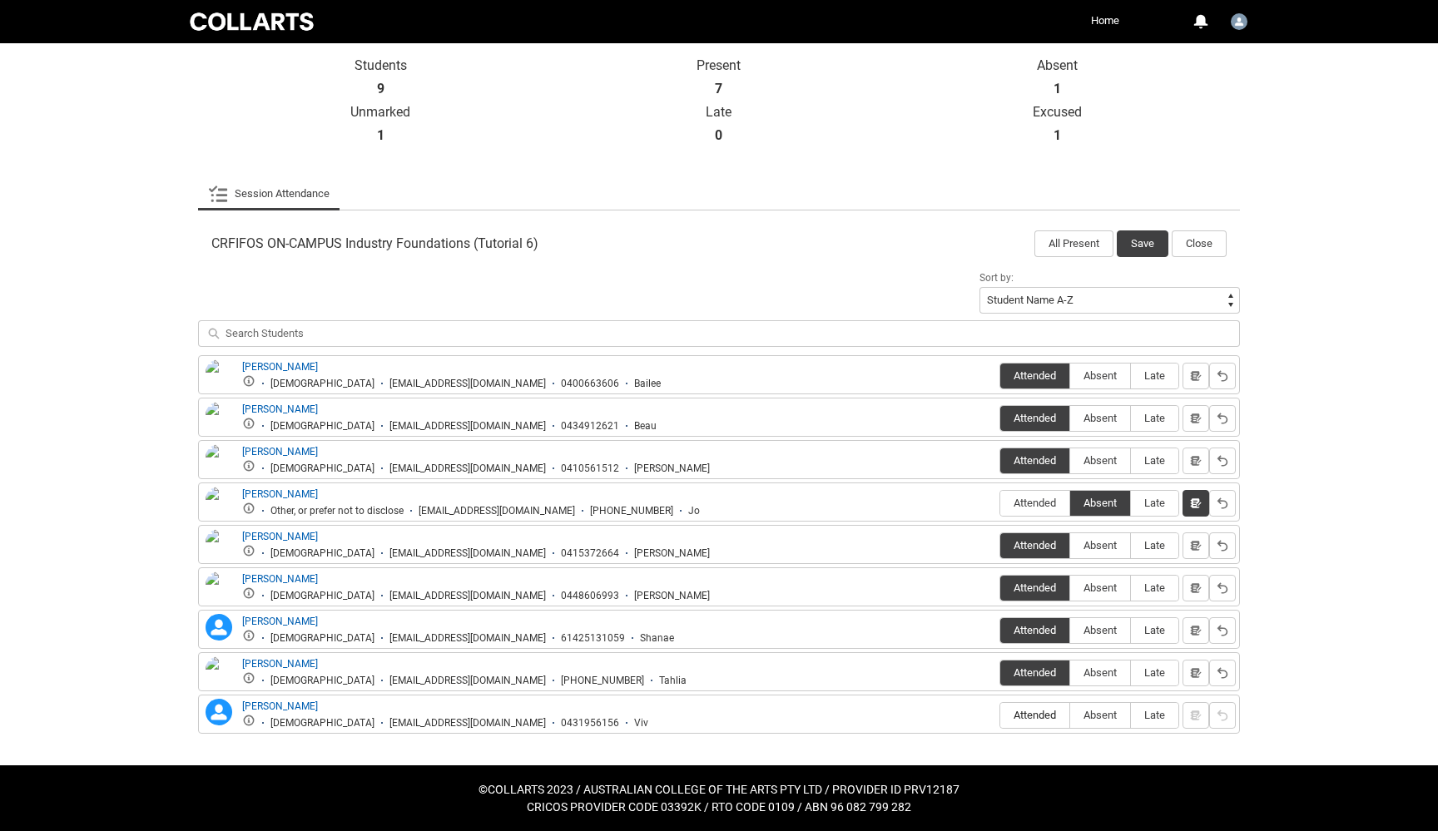
radio input "true"
click at [1142, 246] on button "Save" at bounding box center [1143, 244] width 52 height 27
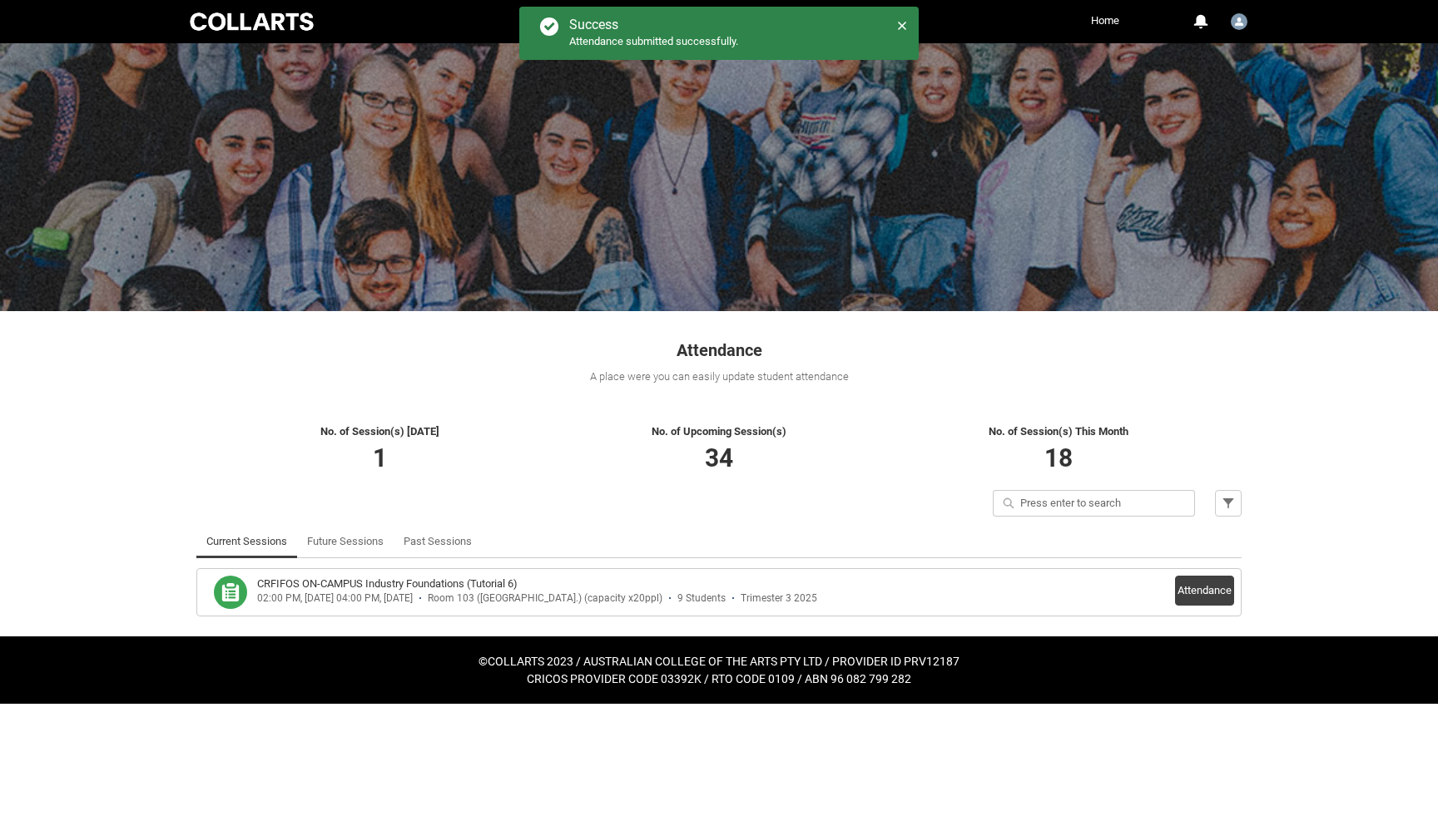
scroll to position [0, 0]
